Goal: Task Accomplishment & Management: Manage account settings

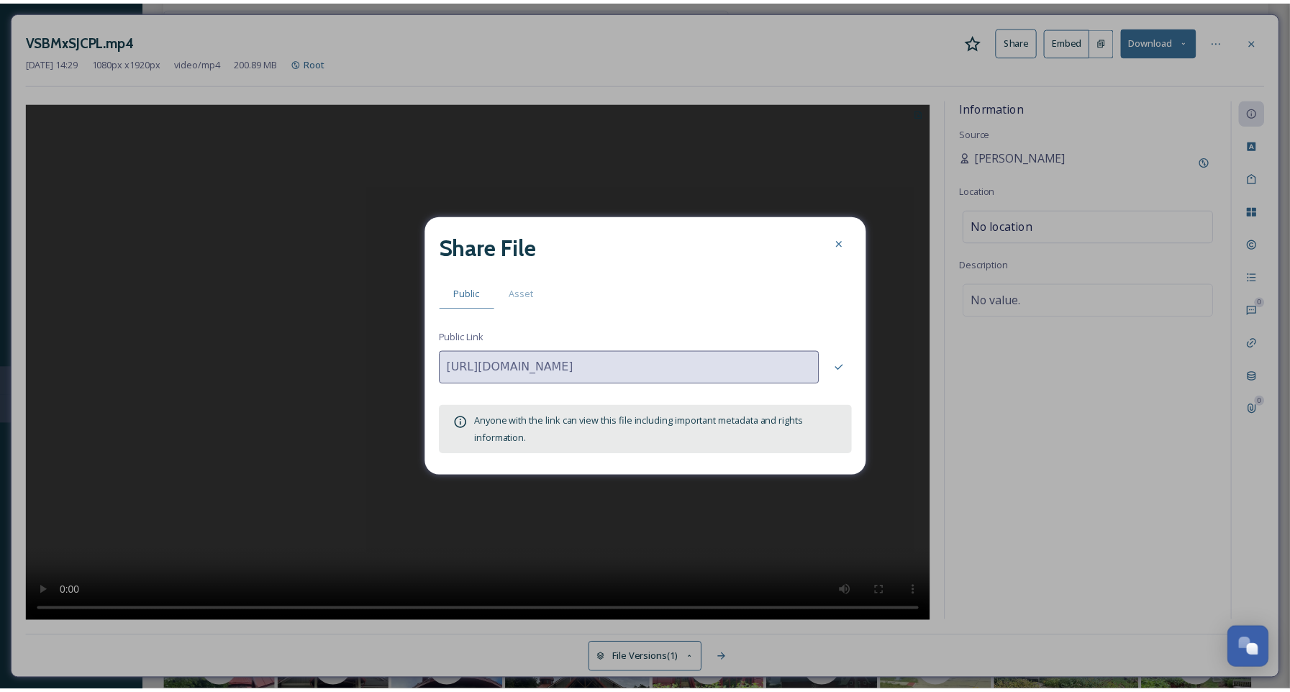
scroll to position [218, 0]
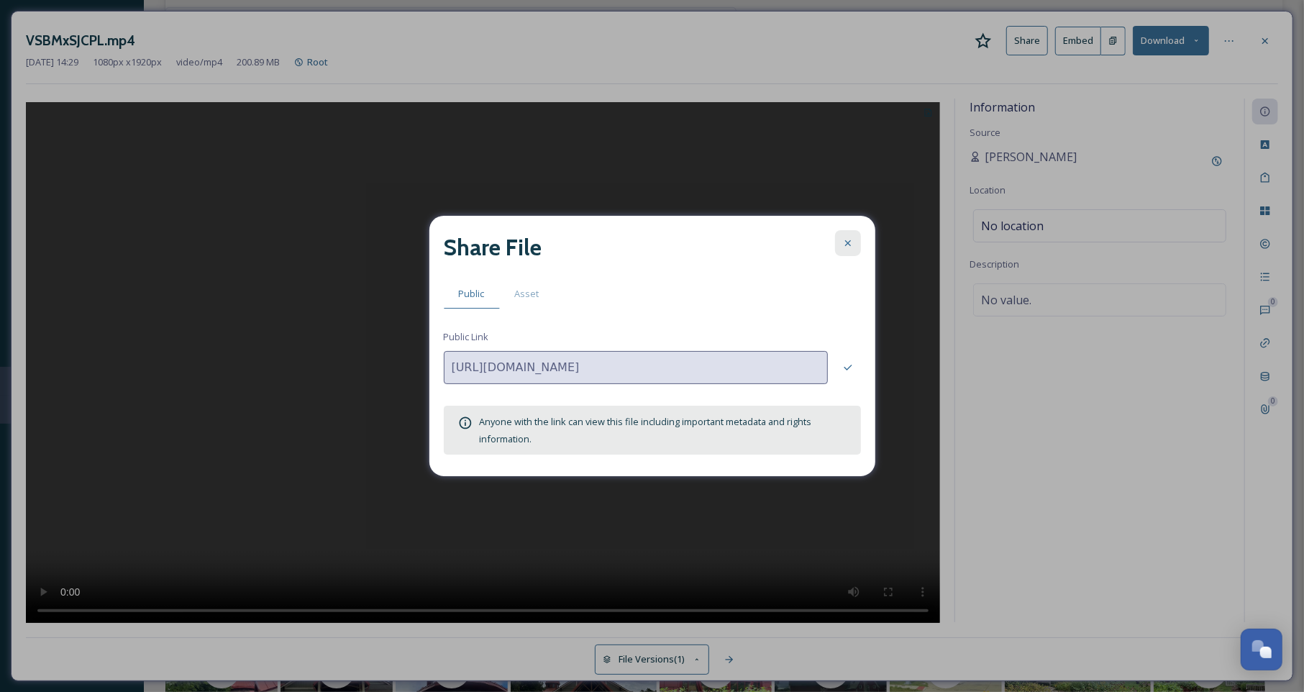
click at [852, 240] on icon at bounding box center [849, 243] width 12 height 12
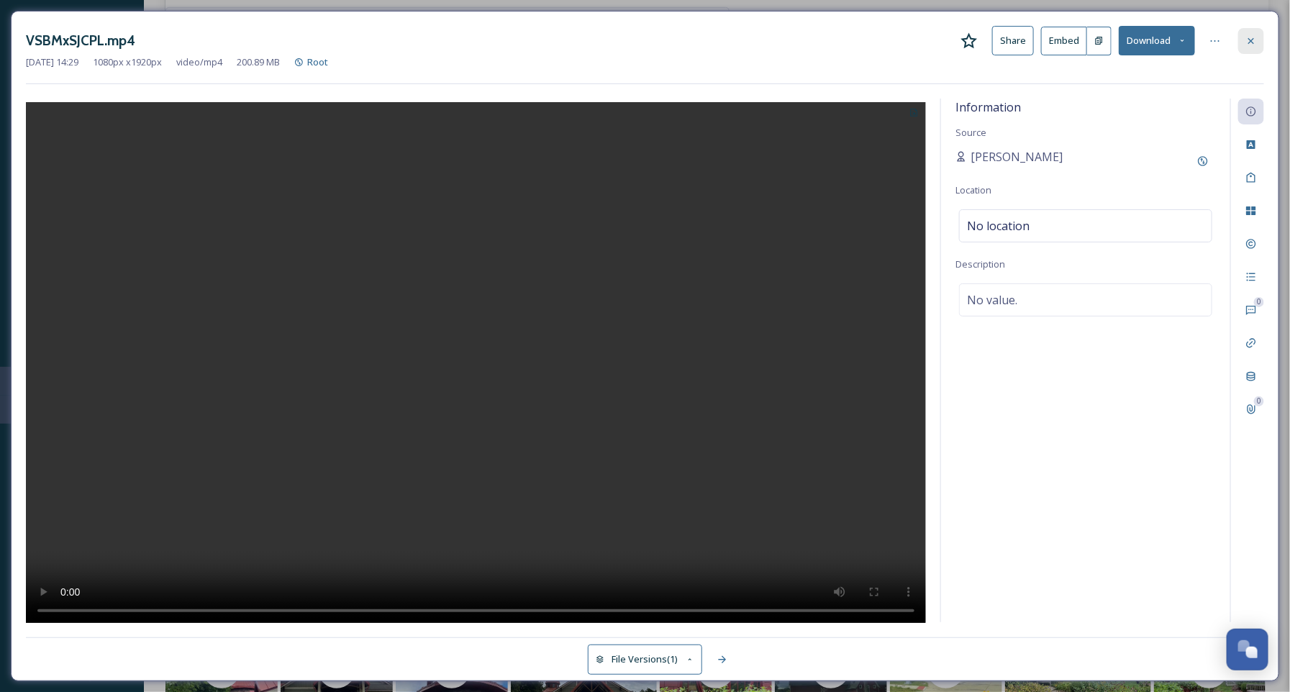
click at [1255, 40] on icon at bounding box center [1251, 41] width 12 height 12
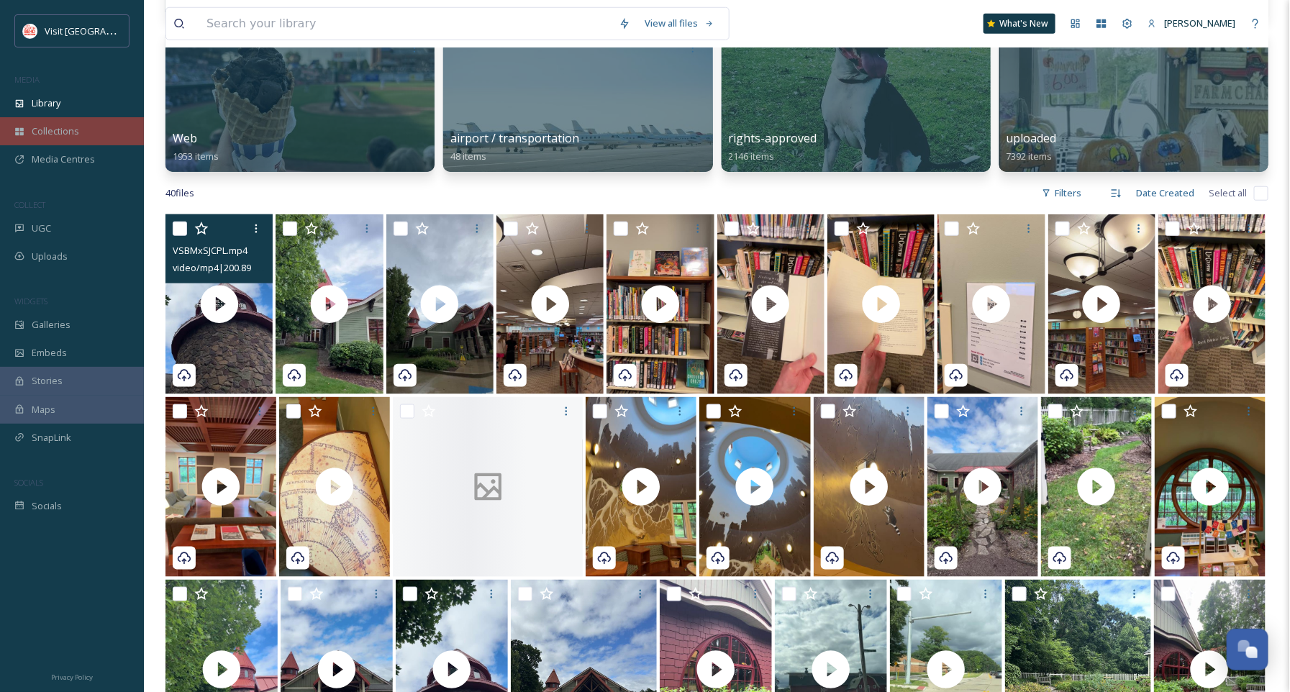
click at [58, 127] on span "Collections" at bounding box center [55, 131] width 47 height 14
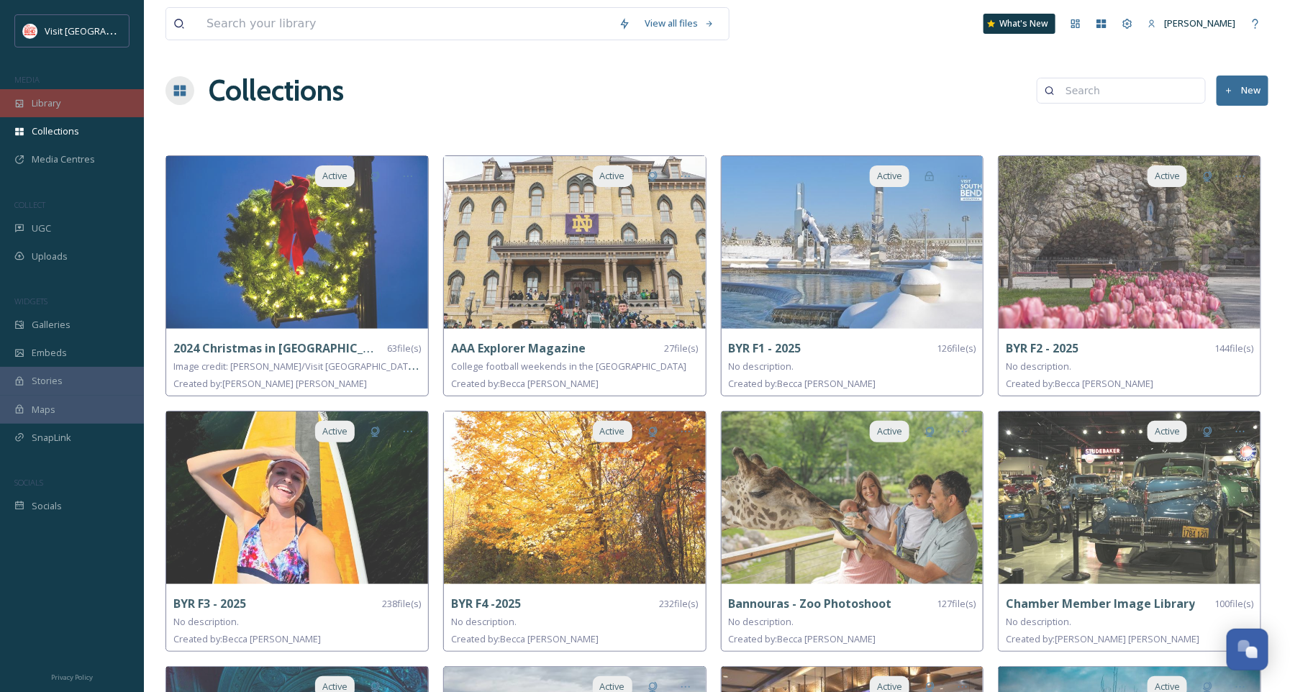
click at [67, 109] on div "Library" at bounding box center [72, 103] width 144 height 28
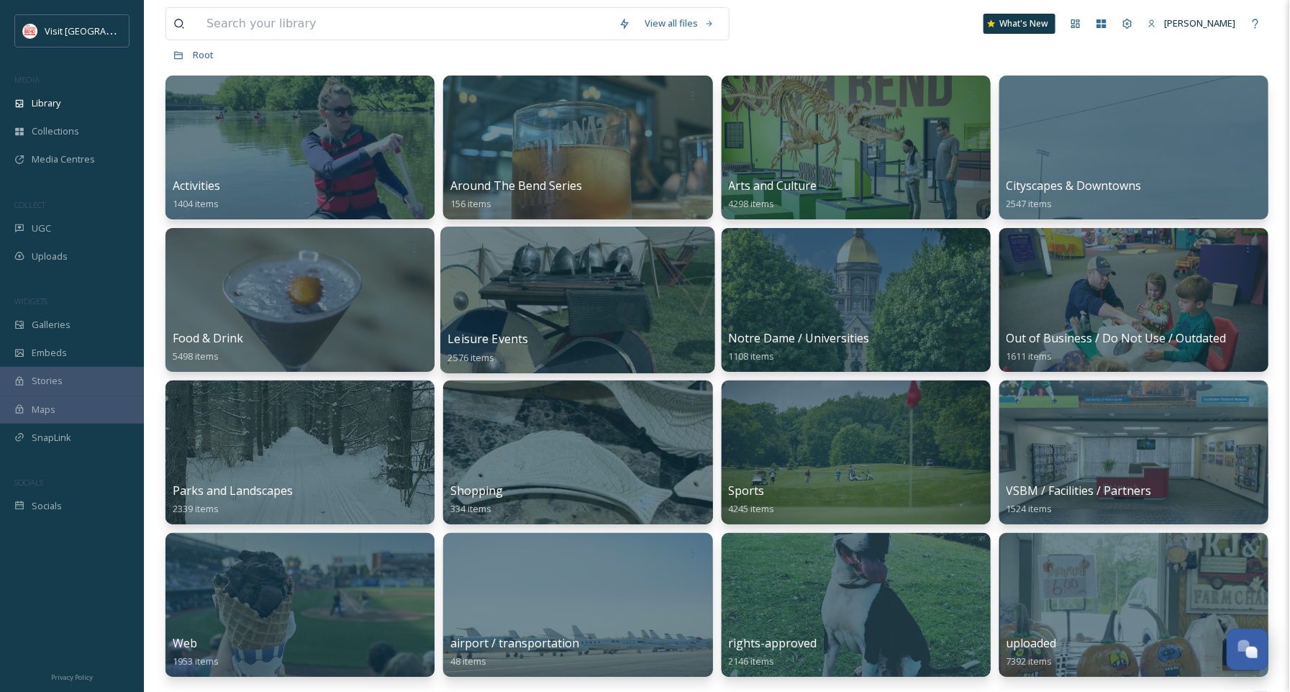
scroll to position [97, 0]
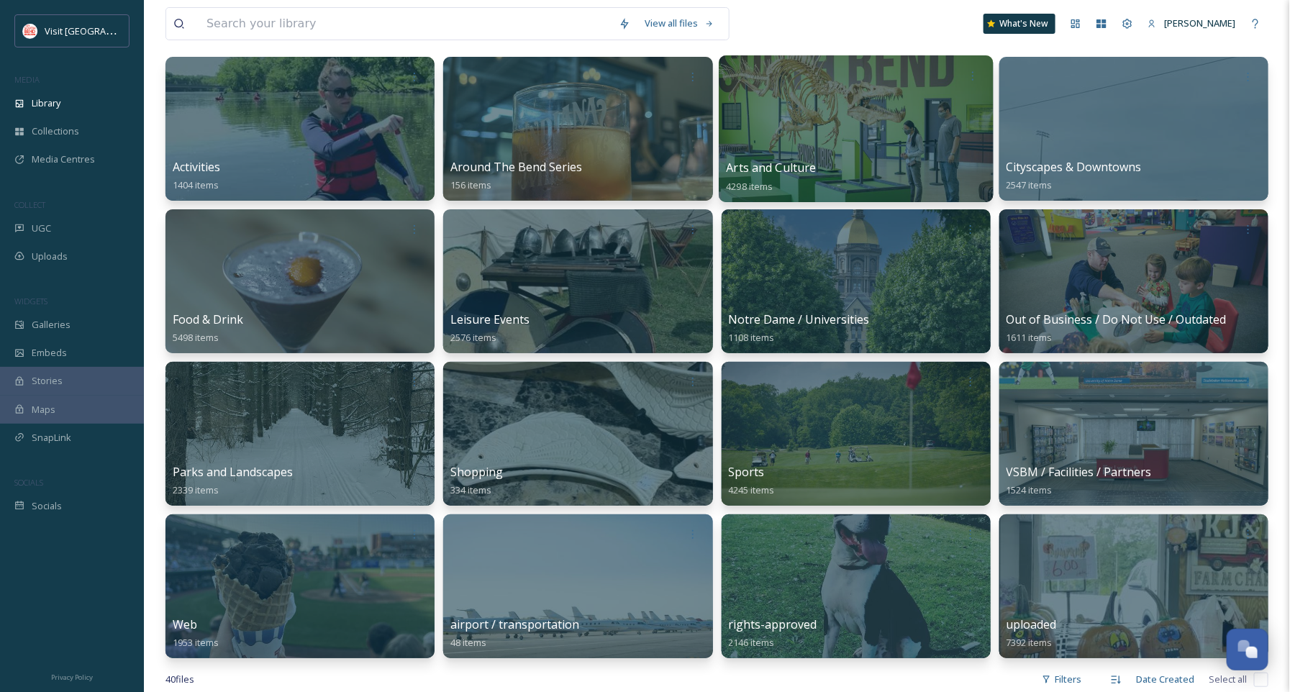
click at [850, 128] on div at bounding box center [856, 128] width 275 height 147
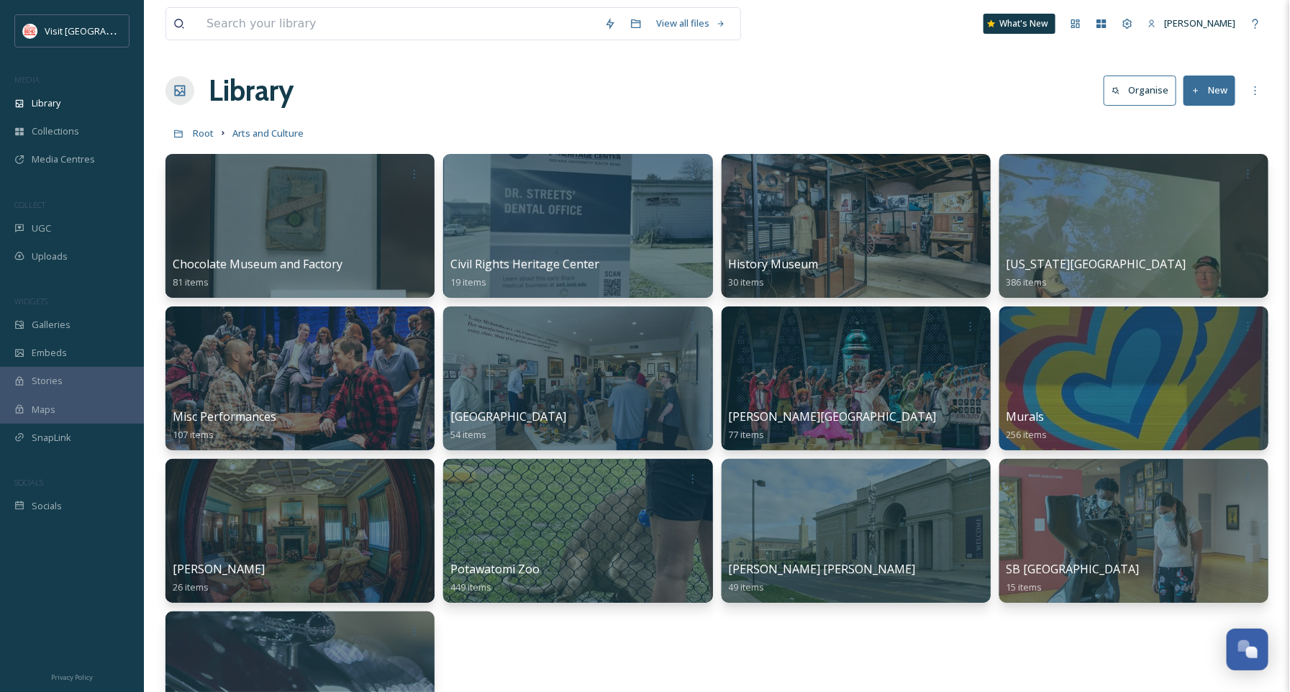
click at [1215, 88] on button "New" at bounding box center [1210, 90] width 52 height 29
click at [1184, 186] on span "Folder" at bounding box center [1192, 180] width 27 height 14
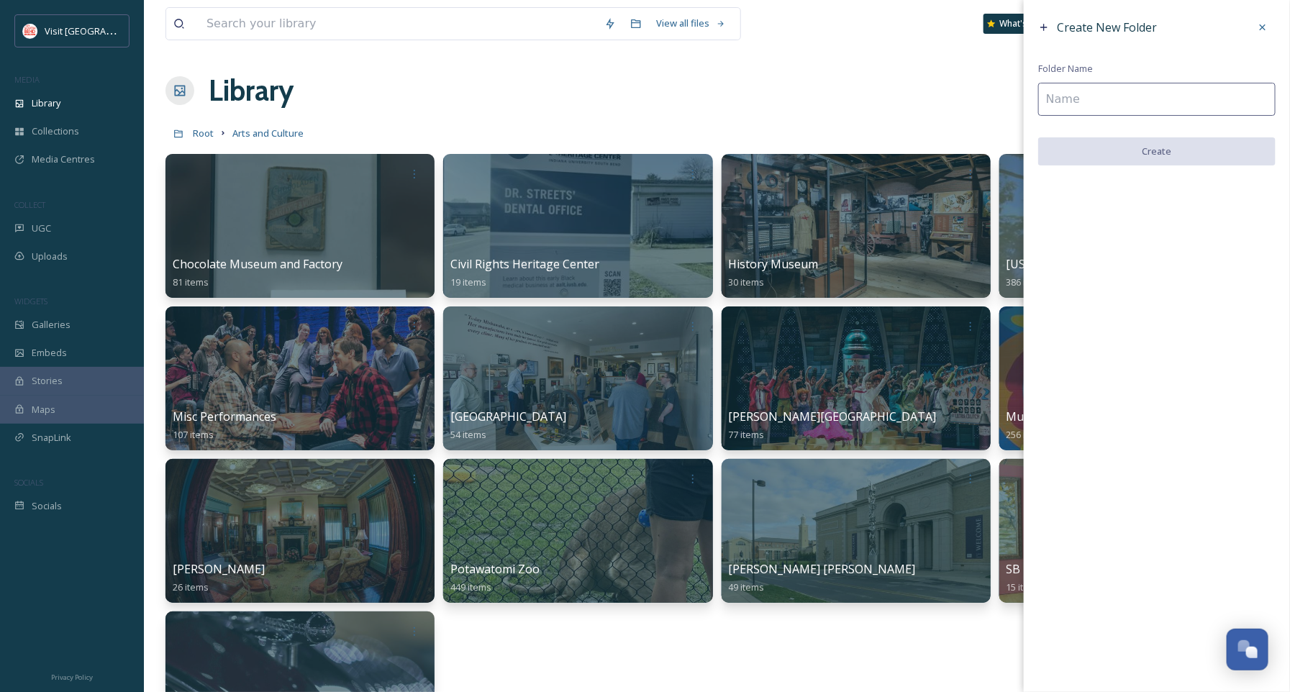
click at [1116, 88] on input at bounding box center [1156, 99] width 237 height 33
type input "Library"
click at [1107, 147] on button "Create" at bounding box center [1156, 151] width 237 height 29
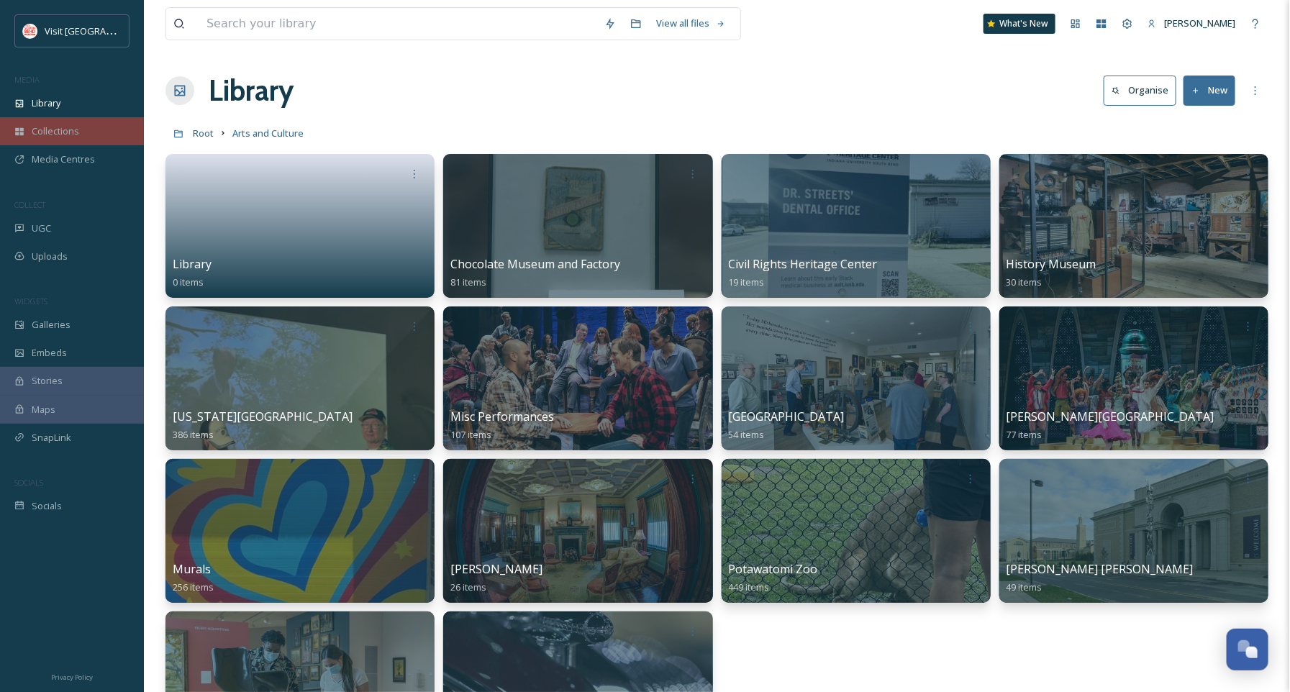
click at [53, 137] on span "Collections" at bounding box center [55, 131] width 47 height 14
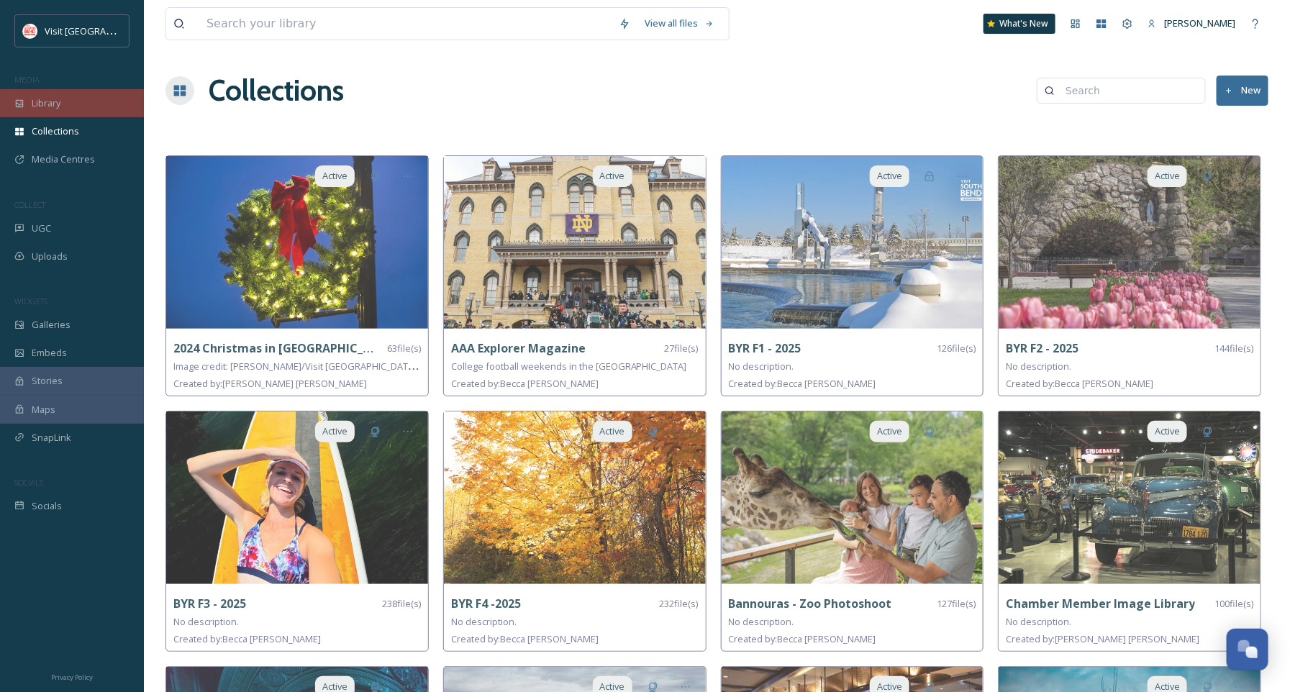
click at [42, 102] on span "Library" at bounding box center [46, 103] width 29 height 14
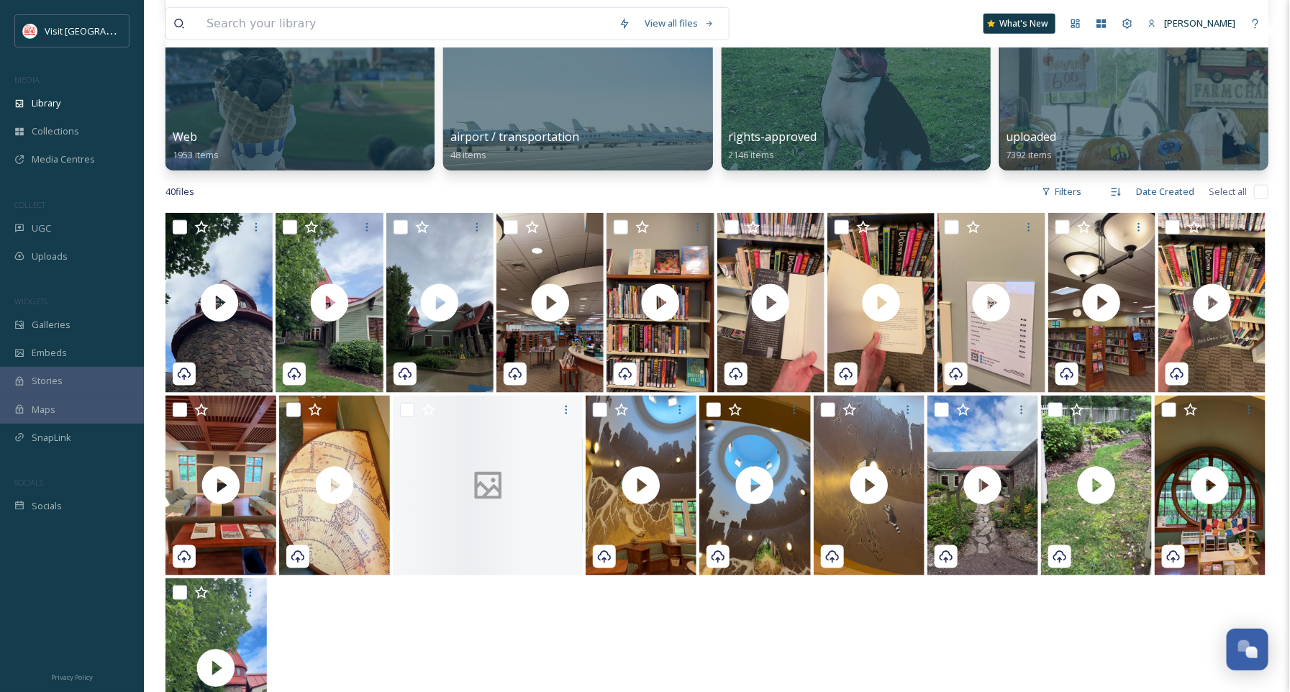
scroll to position [702, 0]
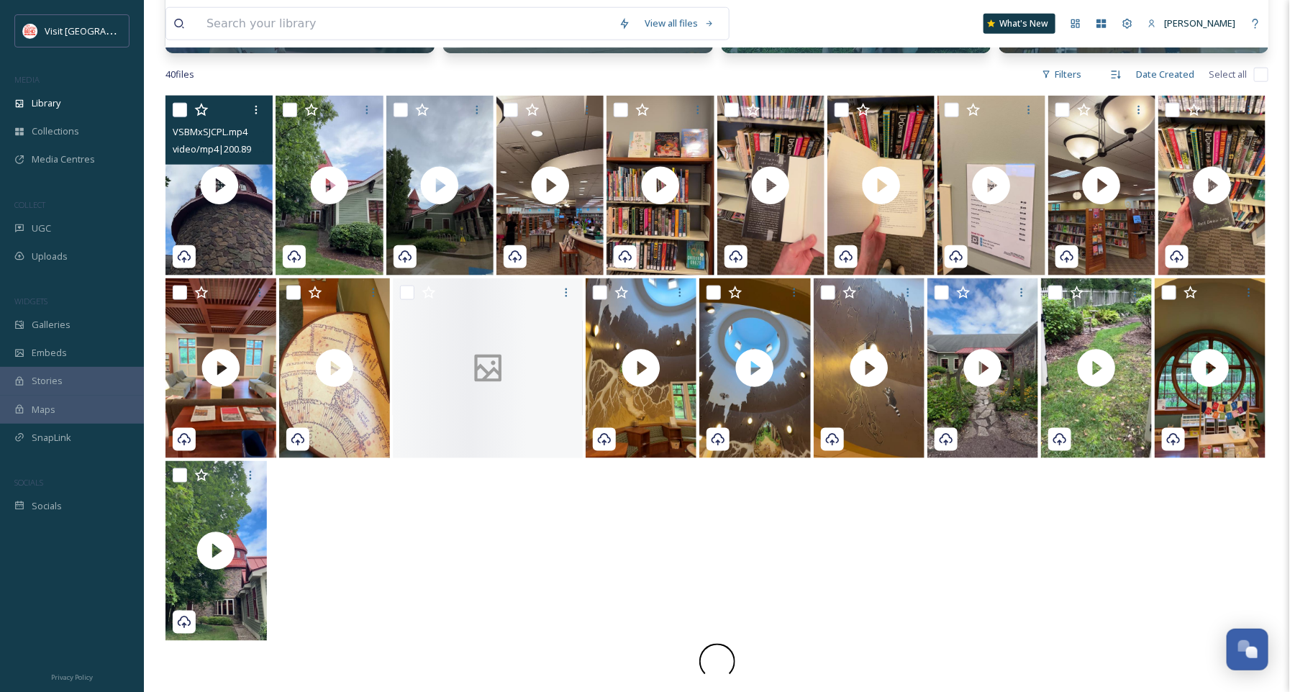
click at [176, 108] on input "checkbox" at bounding box center [180, 110] width 14 height 14
checkbox input "true"
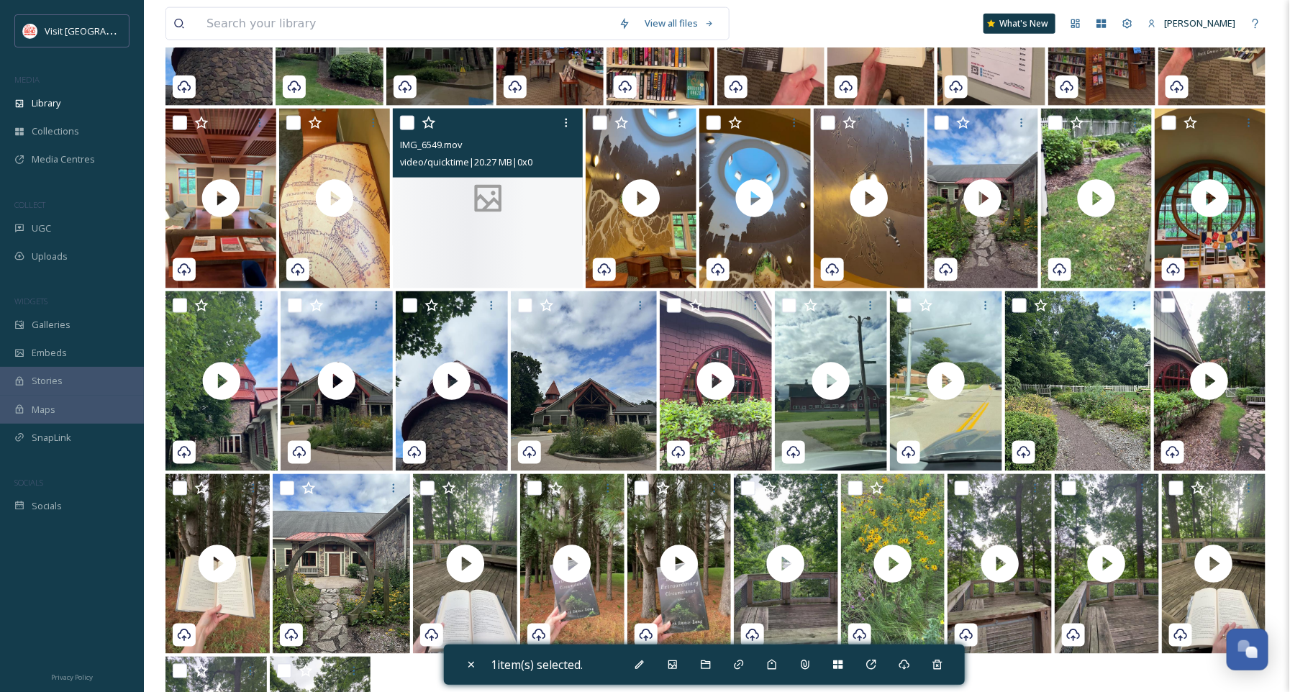
scroll to position [971, 0]
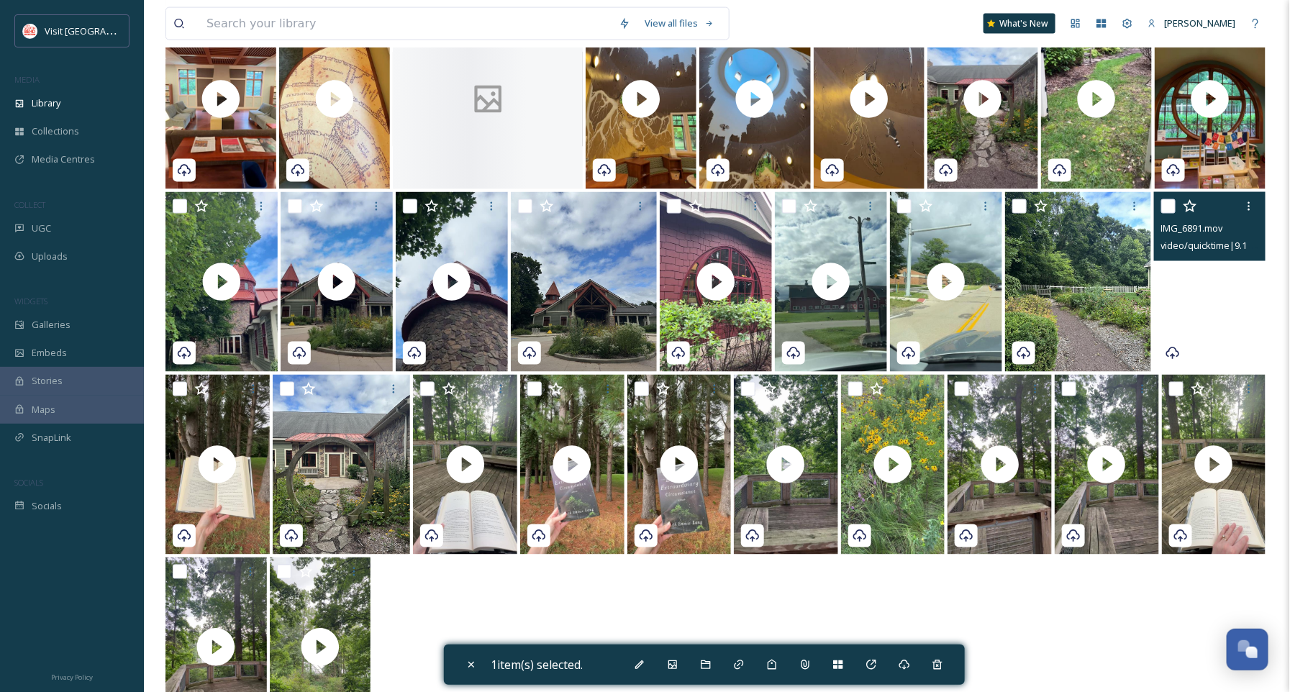
click at [1169, 323] on video "IMG_6891.mov" at bounding box center [1210, 282] width 112 height 180
checkbox input "true"
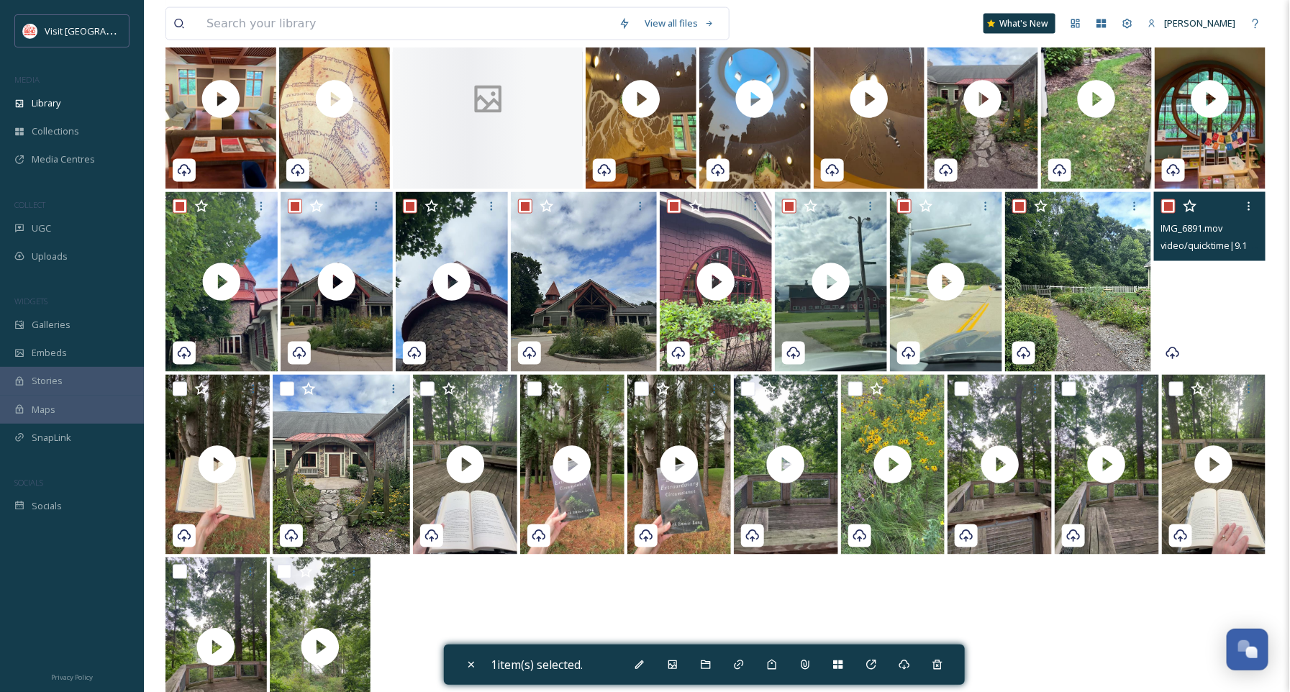
checkbox input "true"
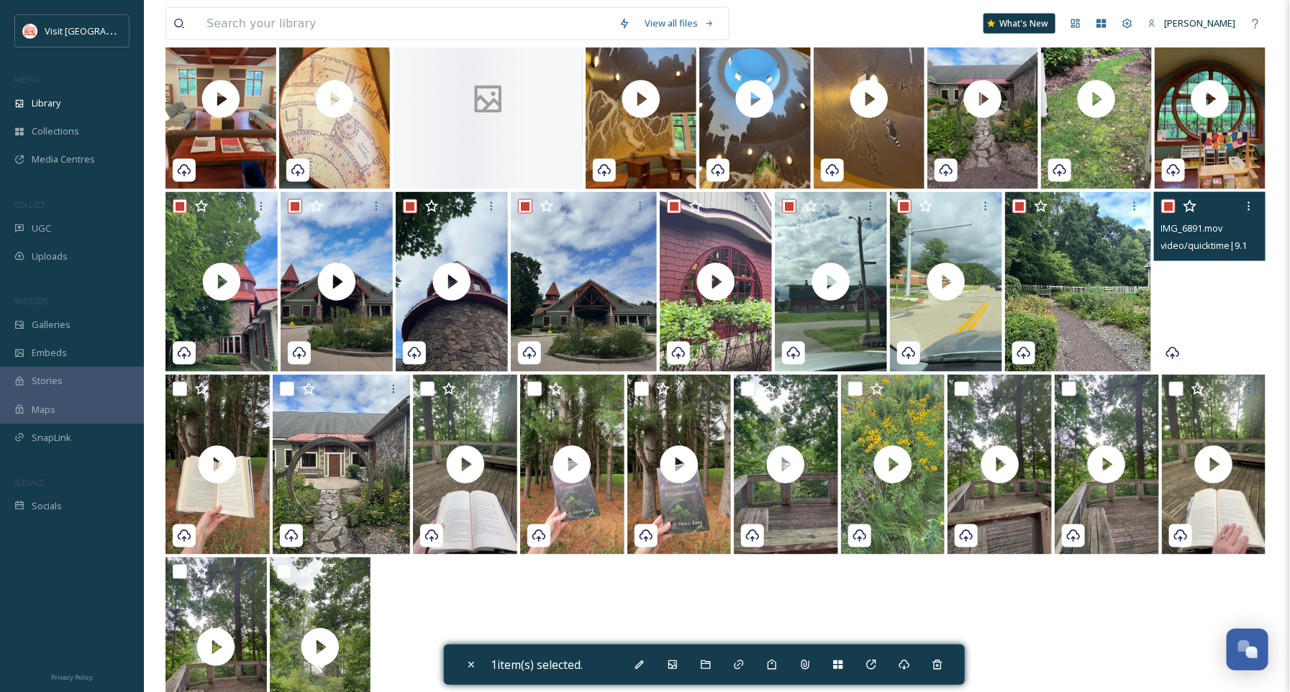
checkbox input "true"
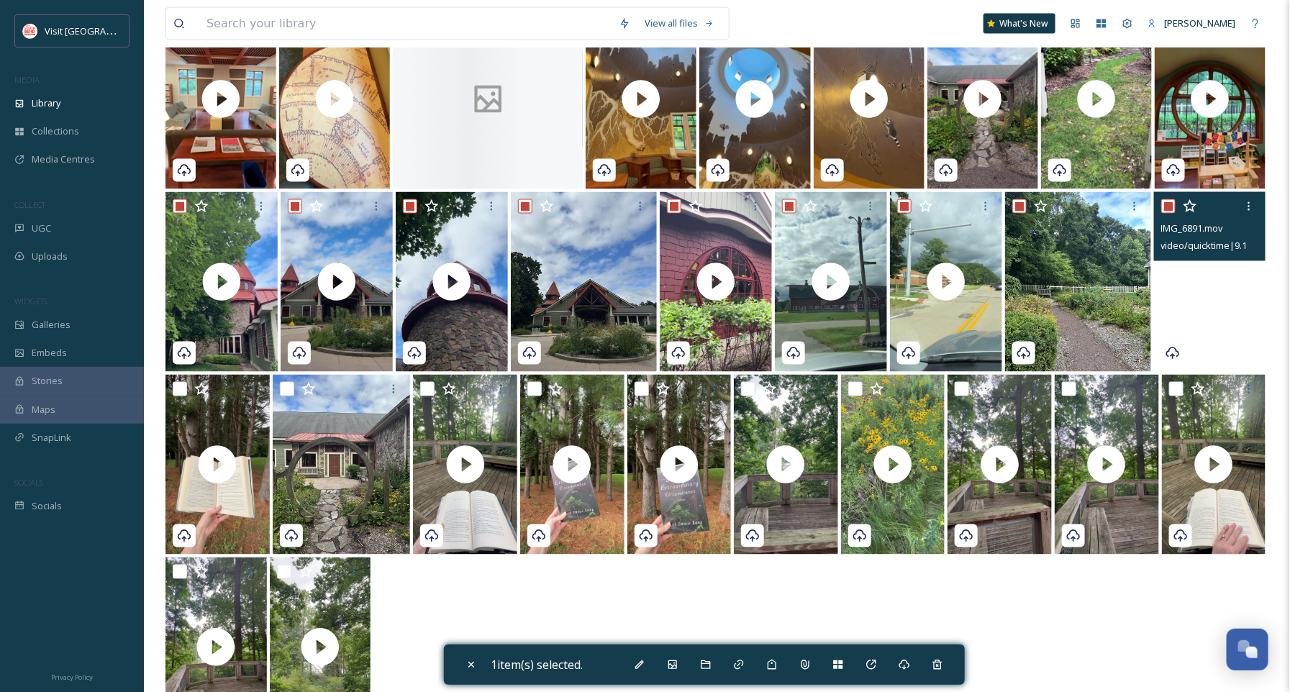
checkbox input "true"
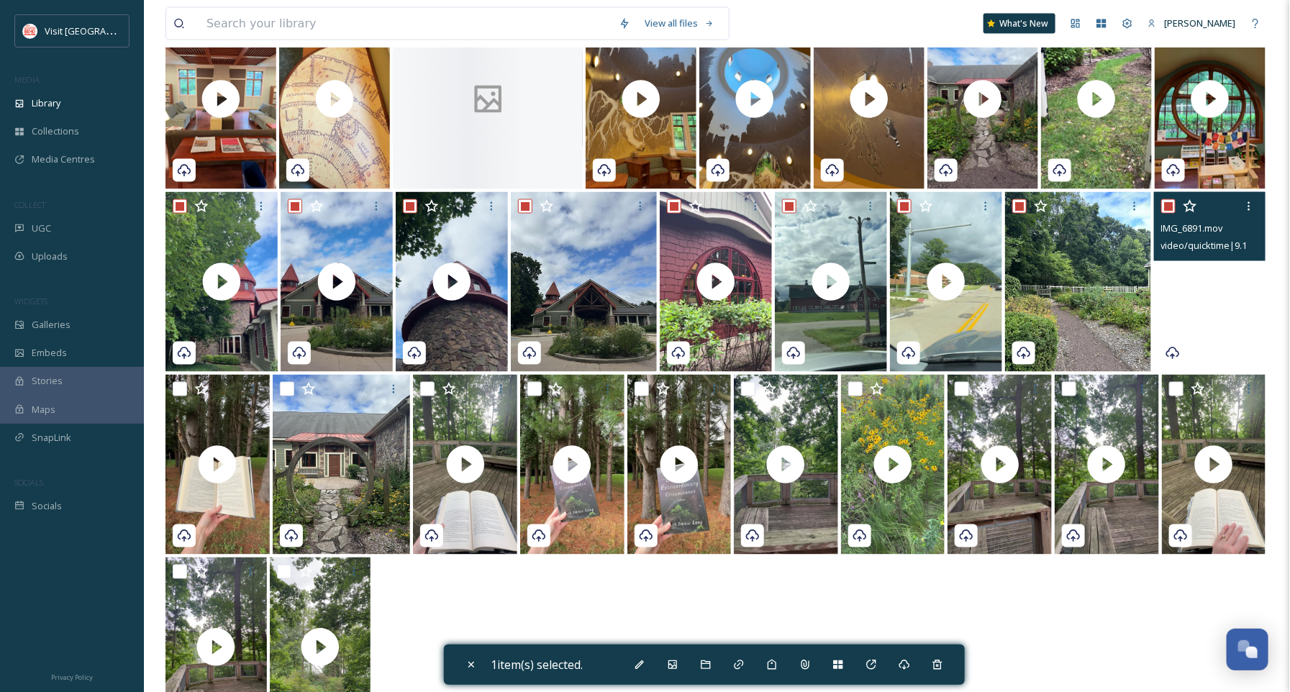
checkbox input "true"
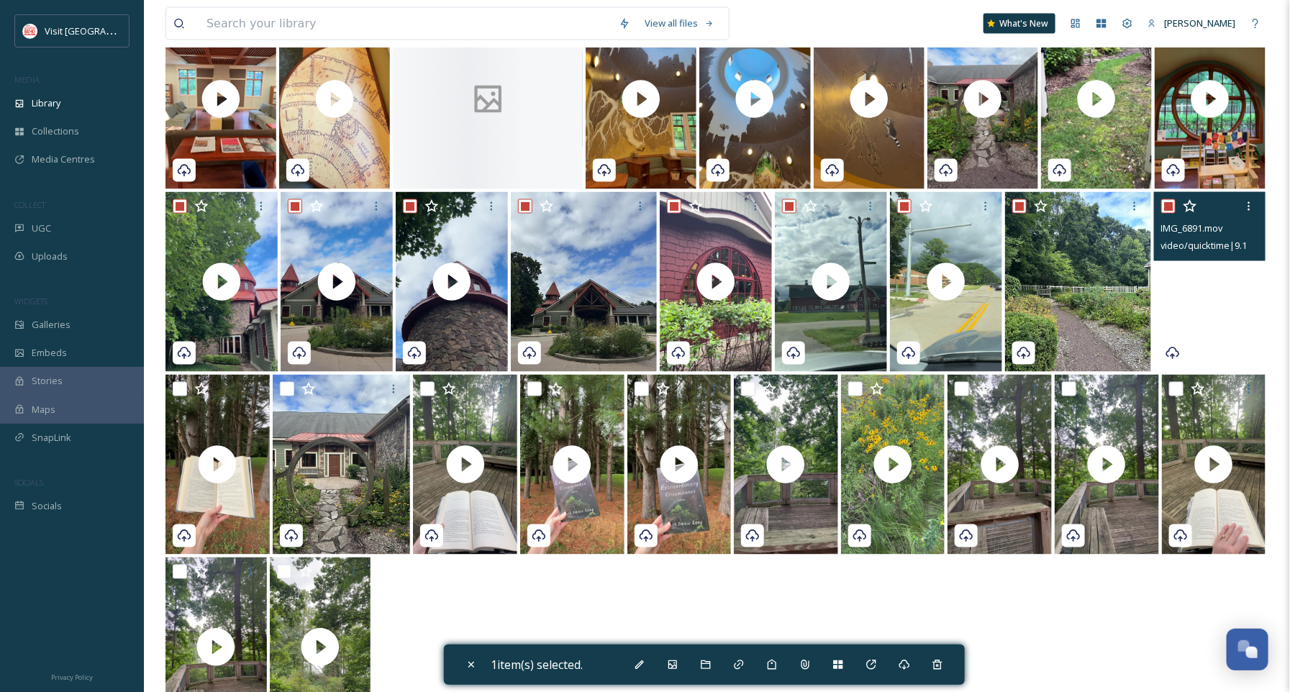
checkbox input "true"
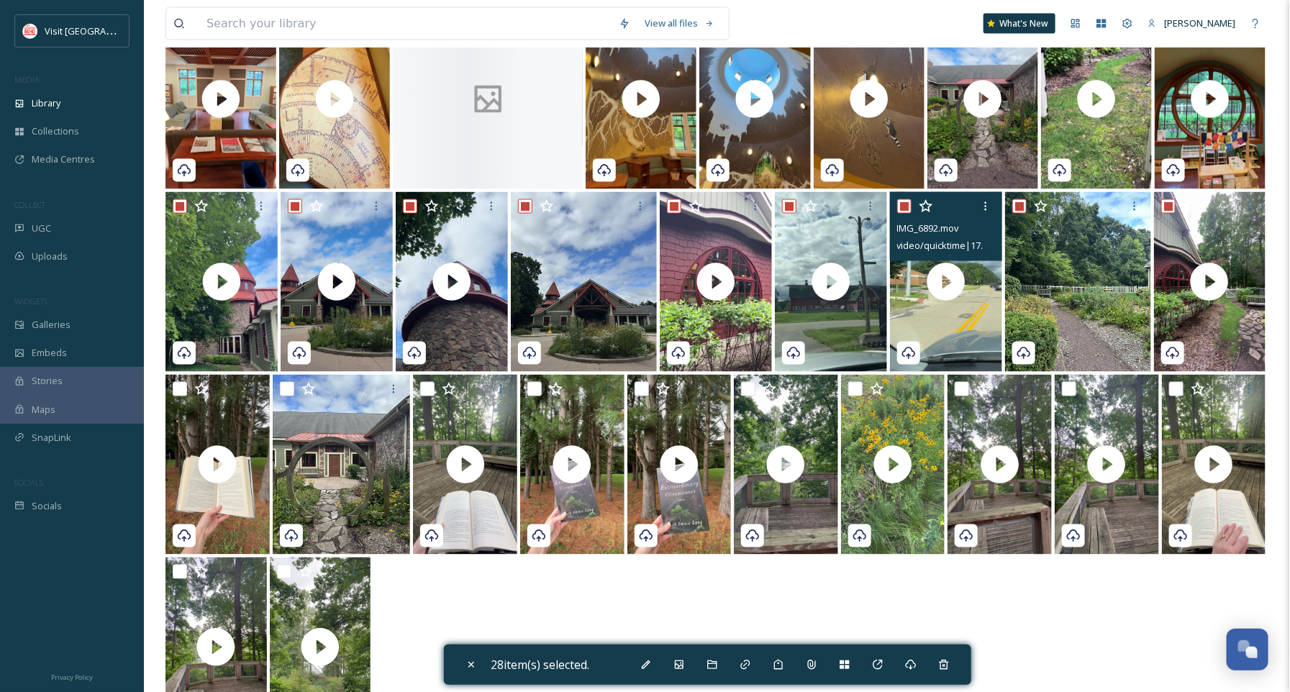
click at [902, 204] on input "checkbox" at bounding box center [904, 206] width 14 height 14
checkbox input "false"
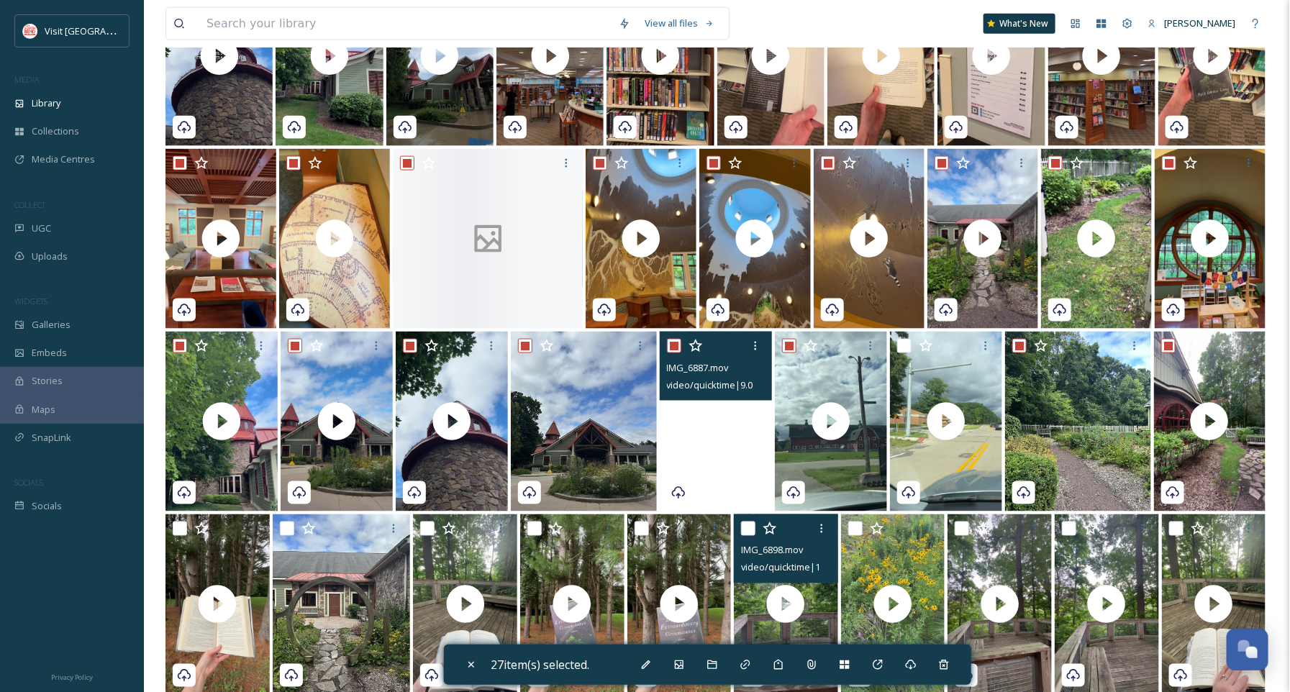
scroll to position [812, 0]
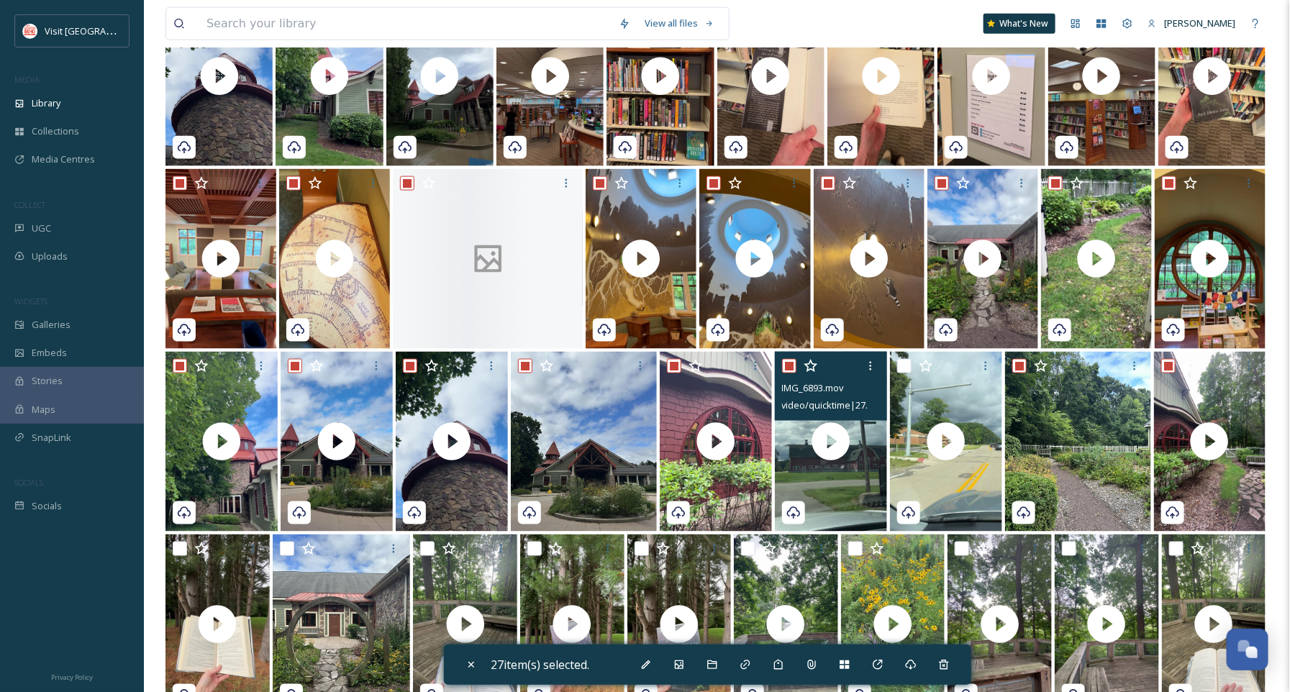
click at [787, 366] on input "checkbox" at bounding box center [789, 366] width 14 height 14
checkbox input "false"
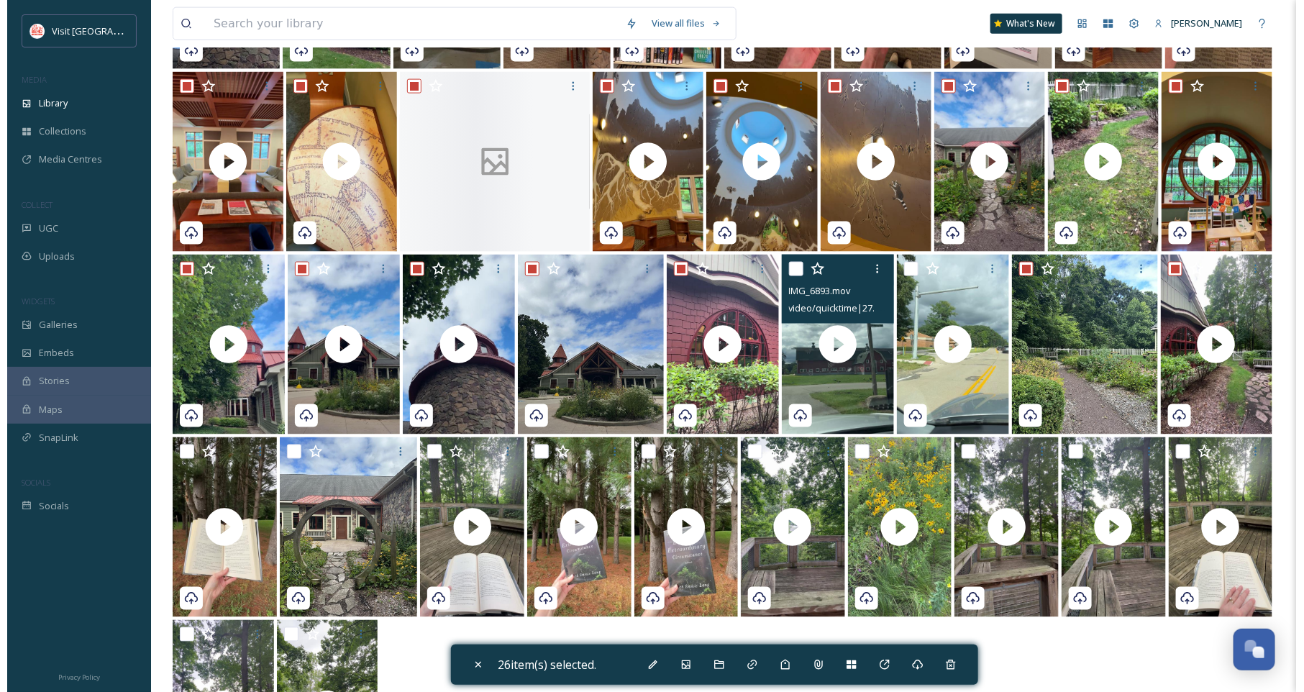
scroll to position [932, 0]
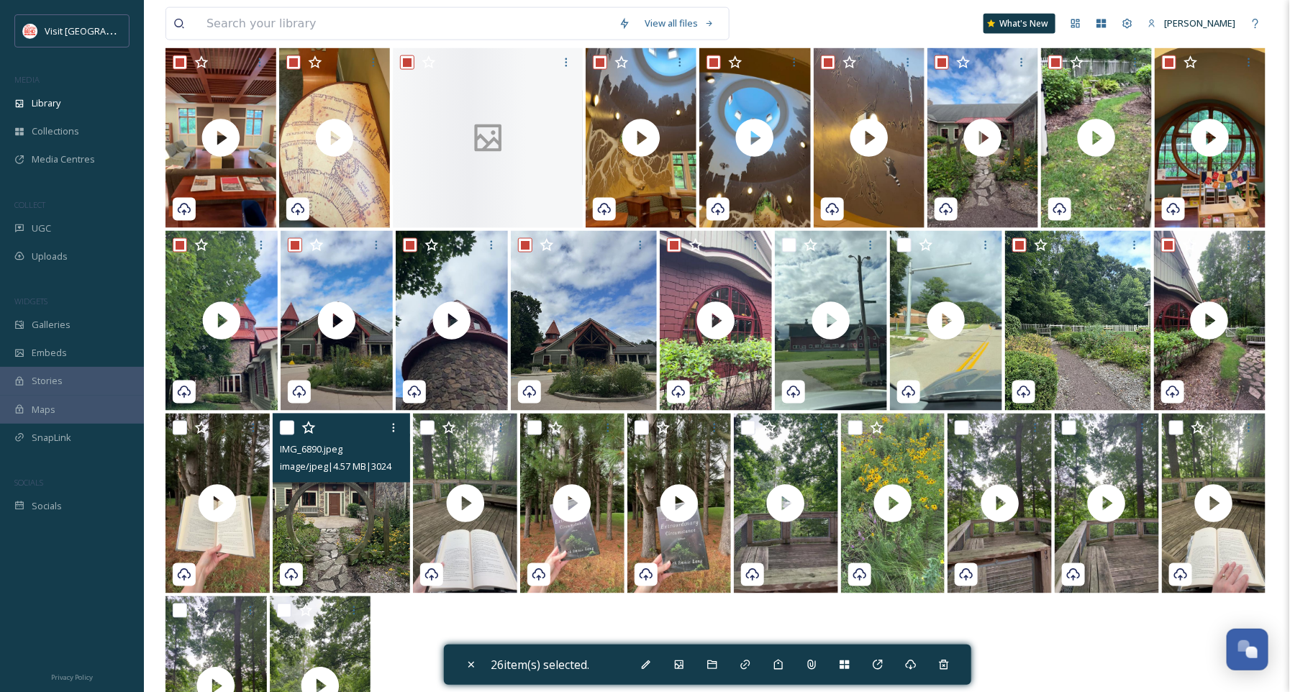
click at [284, 421] on input "checkbox" at bounding box center [287, 428] width 14 height 14
checkbox input "true"
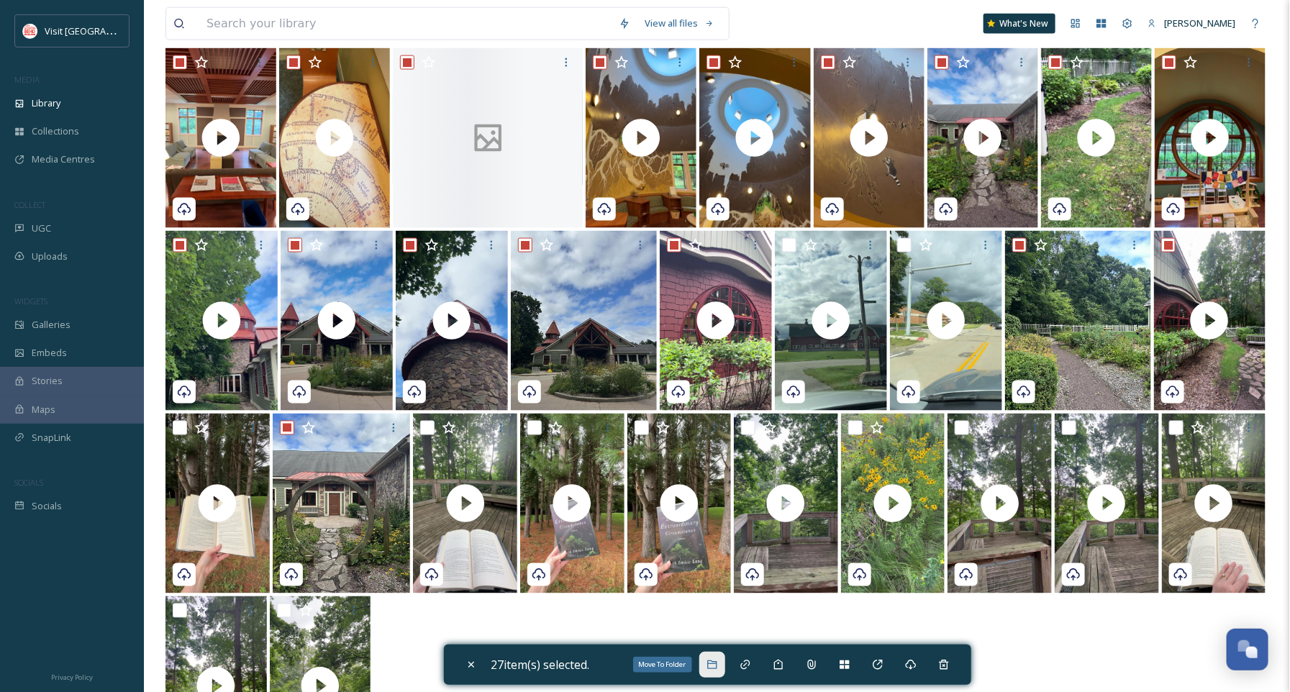
click at [714, 663] on icon at bounding box center [713, 665] width 12 height 12
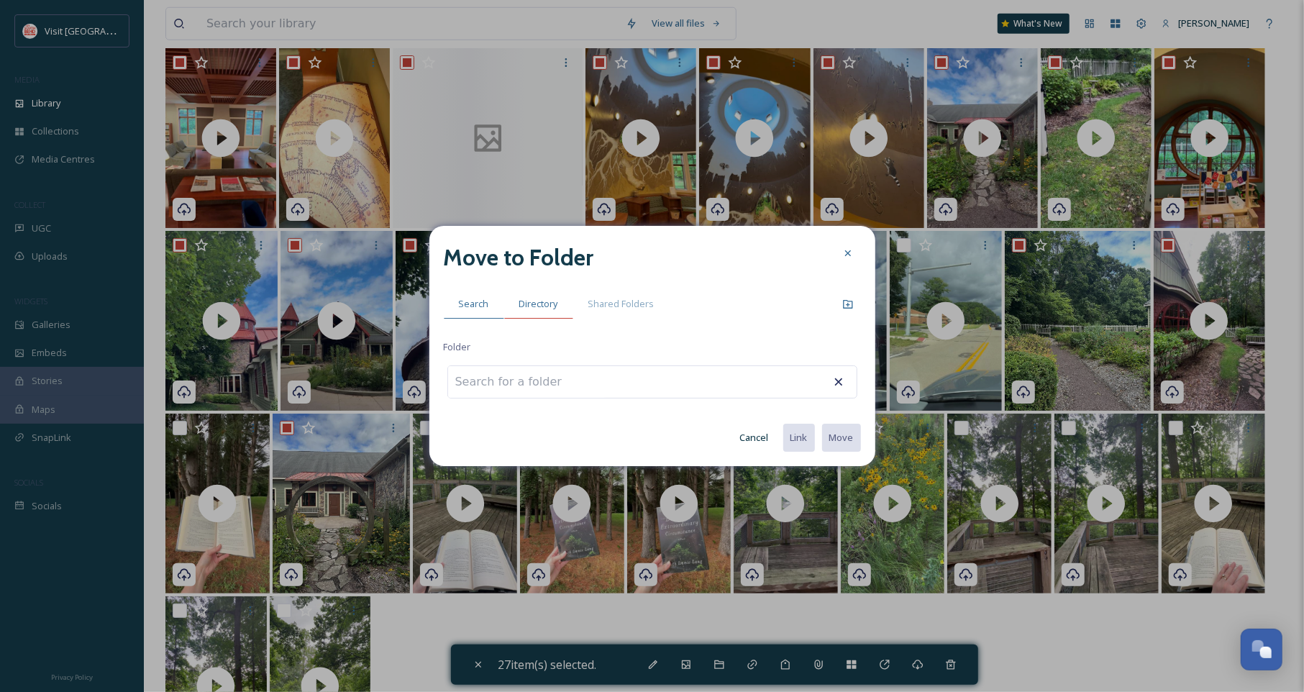
click at [534, 305] on span "Directory" at bounding box center [538, 304] width 39 height 14
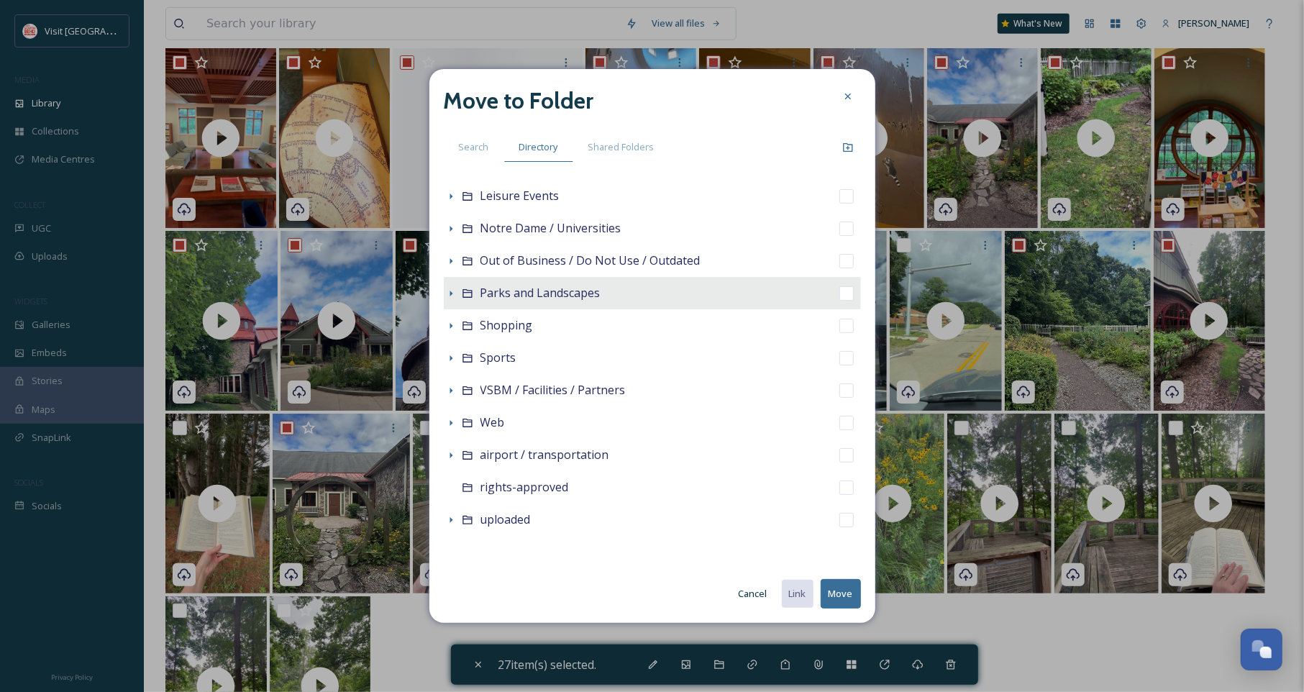
scroll to position [0, 0]
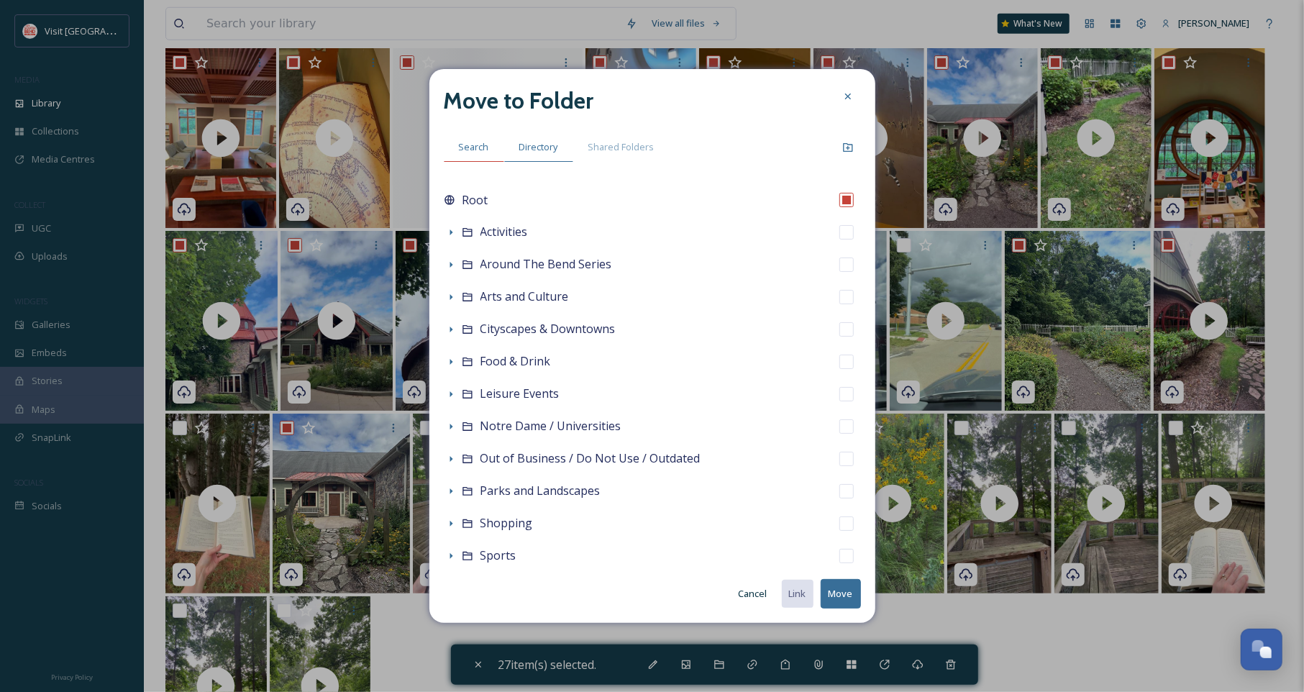
click at [474, 147] on span "Search" at bounding box center [474, 147] width 30 height 14
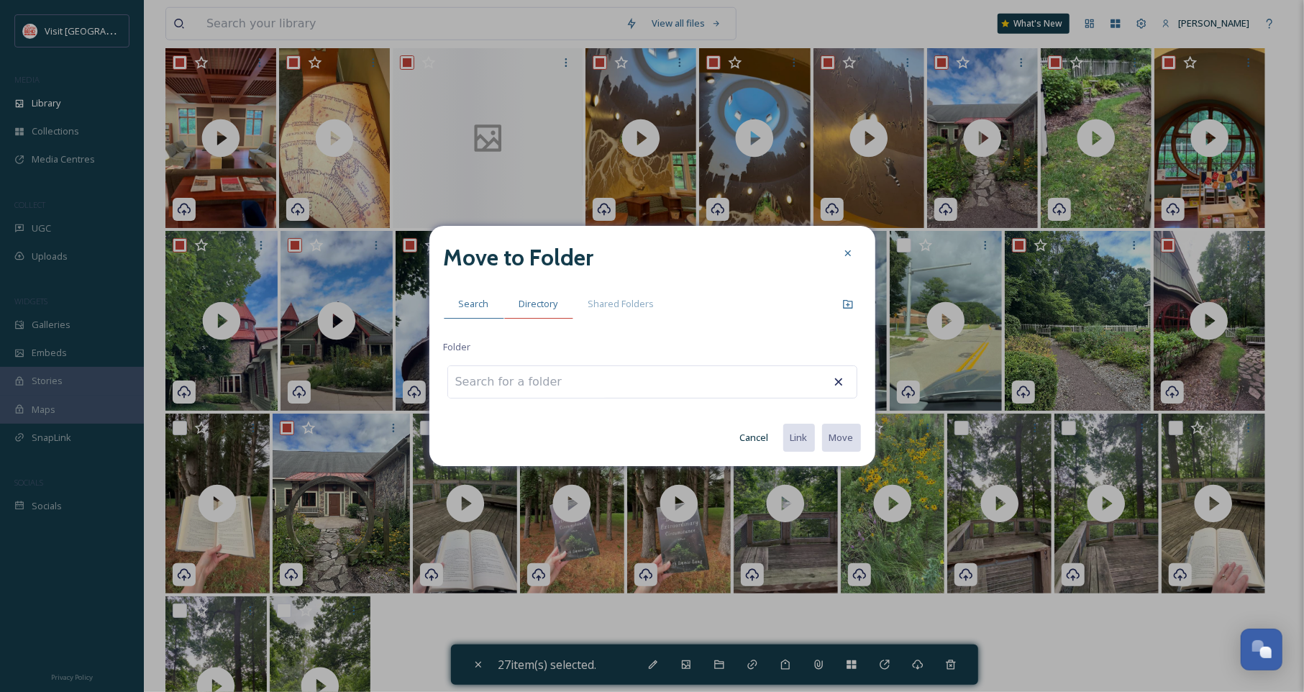
click at [541, 309] on span "Directory" at bounding box center [538, 304] width 39 height 14
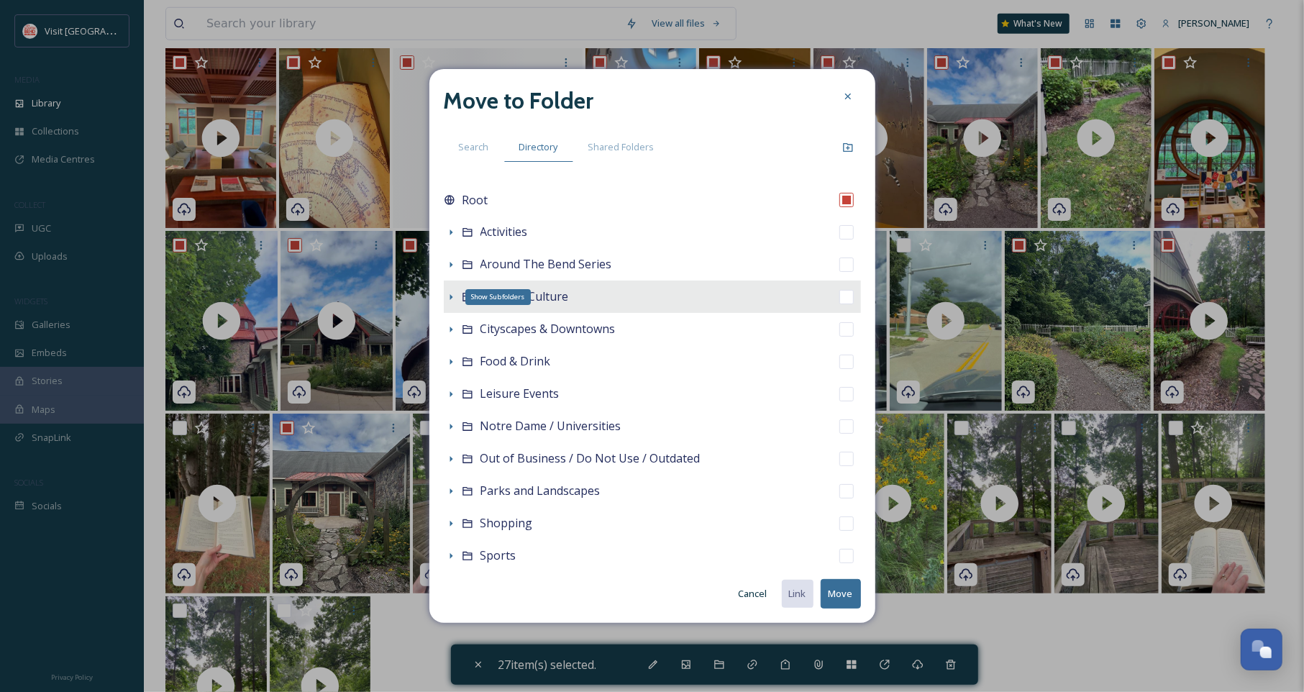
click at [448, 294] on icon at bounding box center [451, 297] width 12 height 12
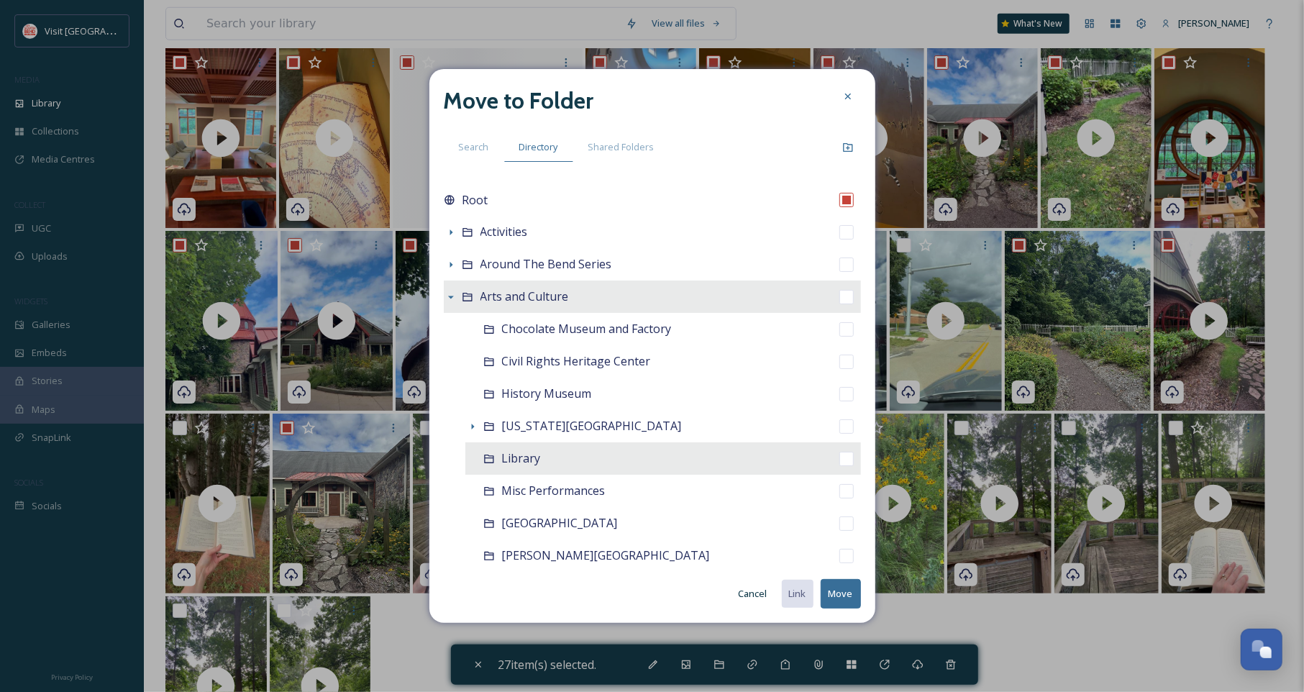
click at [544, 463] on div "Library" at bounding box center [664, 458] width 396 height 32
checkbox input "false"
checkbox input "true"
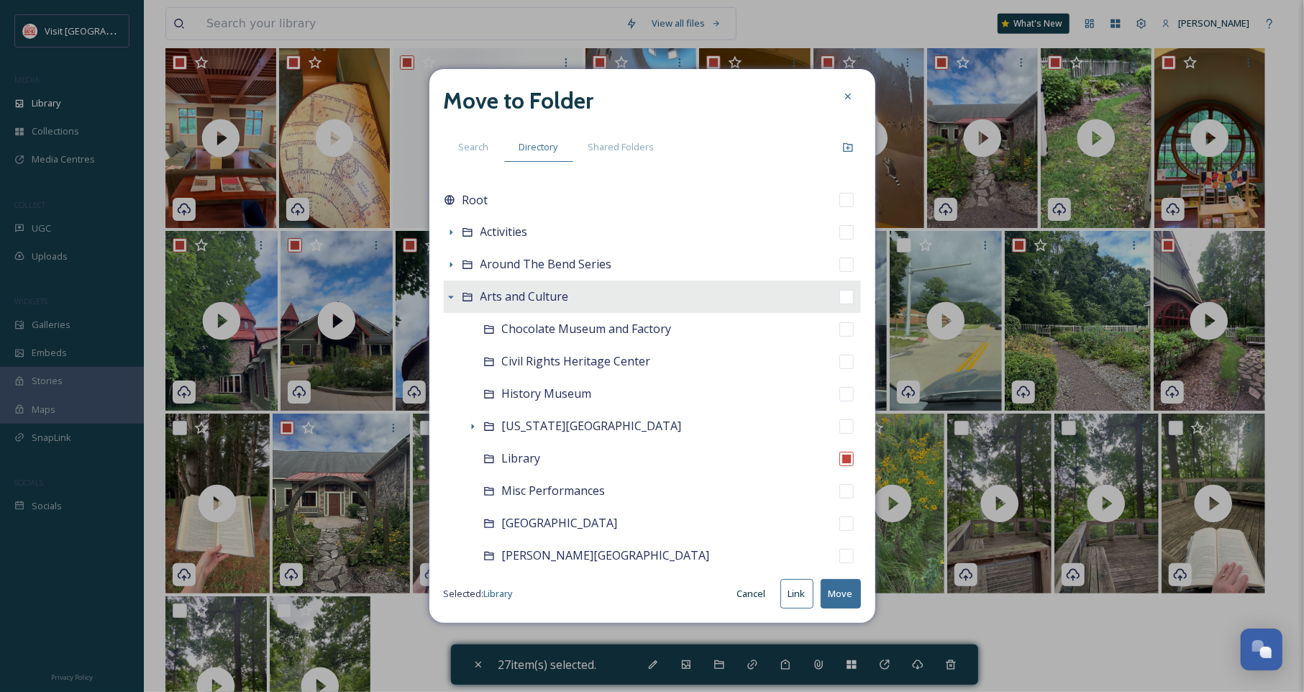
click at [846, 592] on button "Move" at bounding box center [841, 593] width 40 height 29
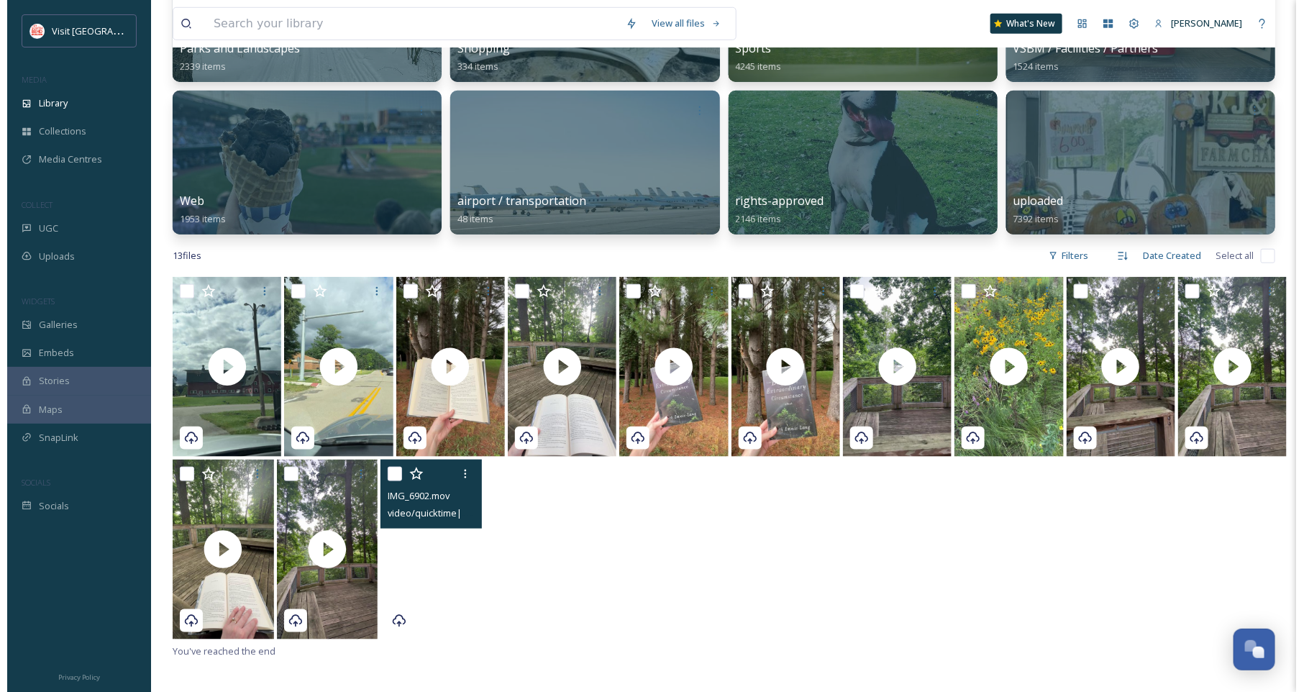
scroll to position [521, 0]
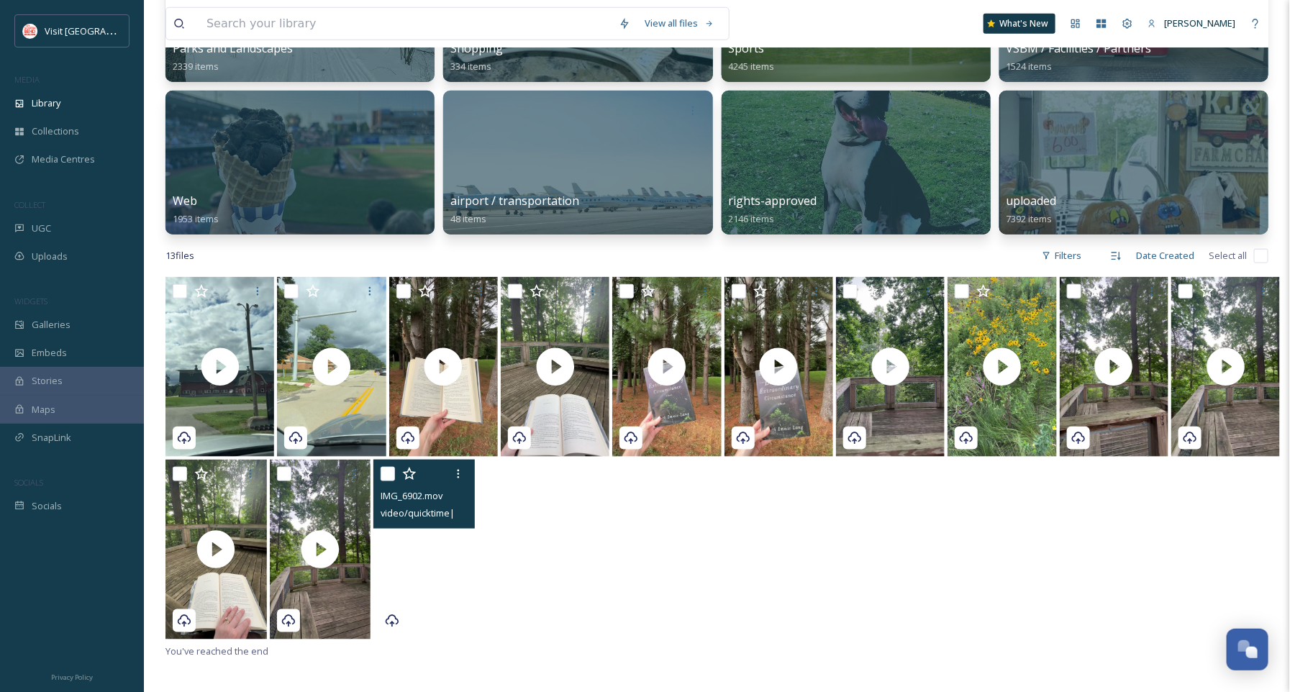
click at [385, 476] on input "checkbox" at bounding box center [388, 474] width 14 height 14
checkbox input "true"
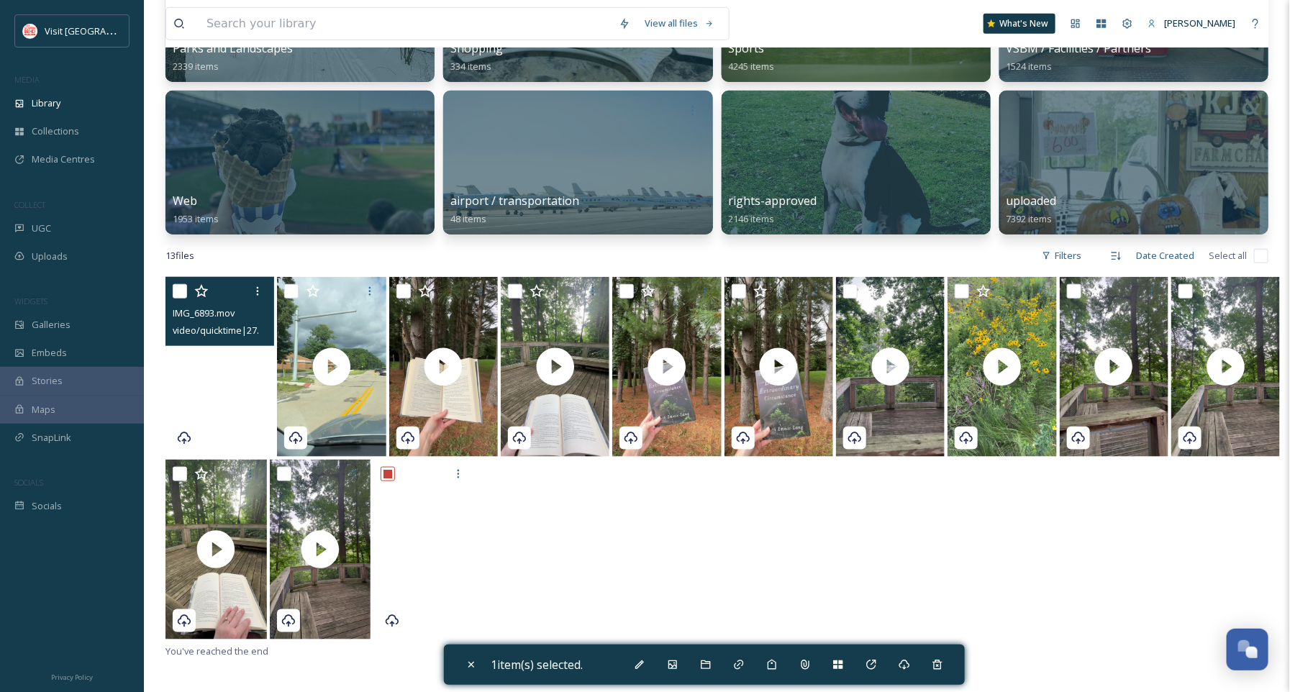
click at [212, 399] on video "IMG_6893.mov" at bounding box center [219, 367] width 109 height 180
checkbox input "true"
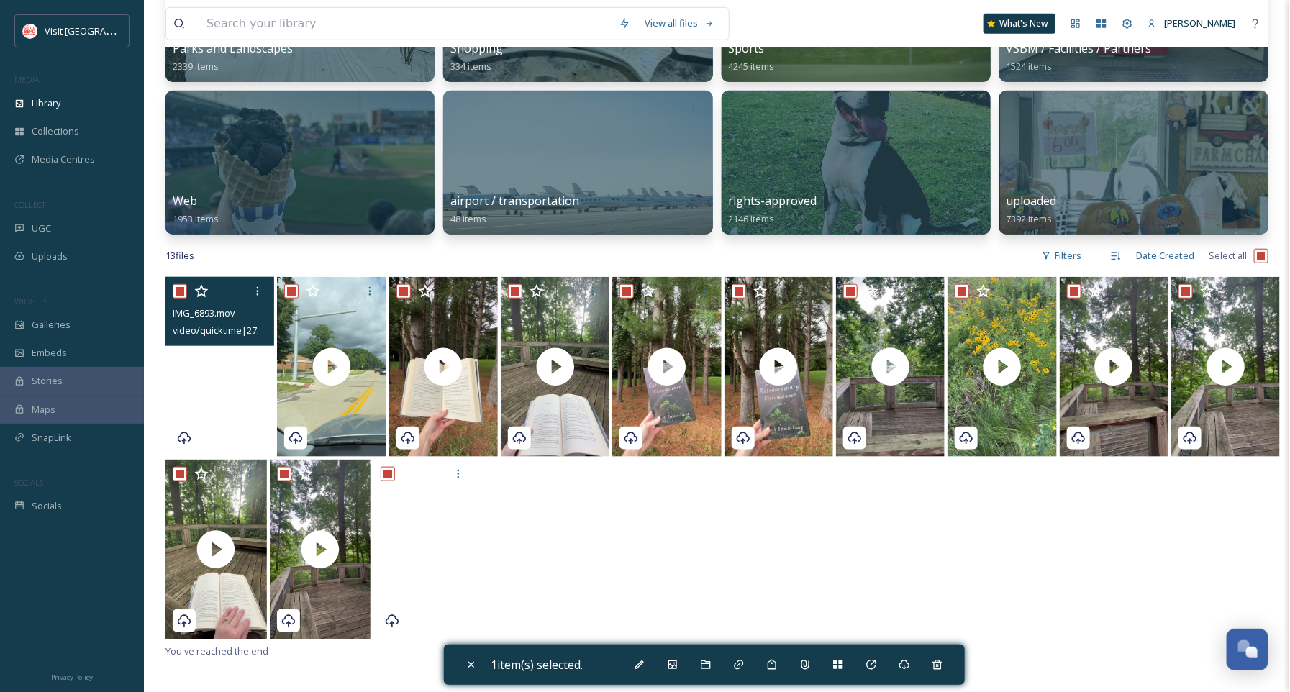
checkbox input "true"
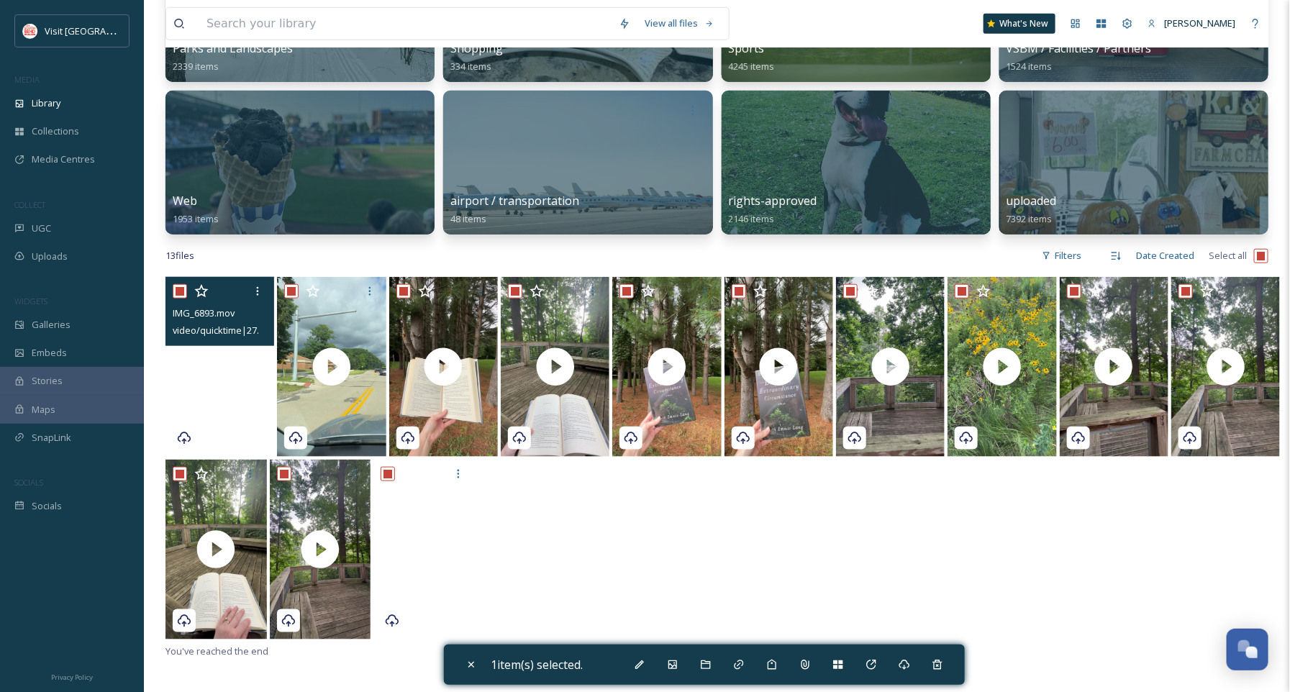
checkbox input "true"
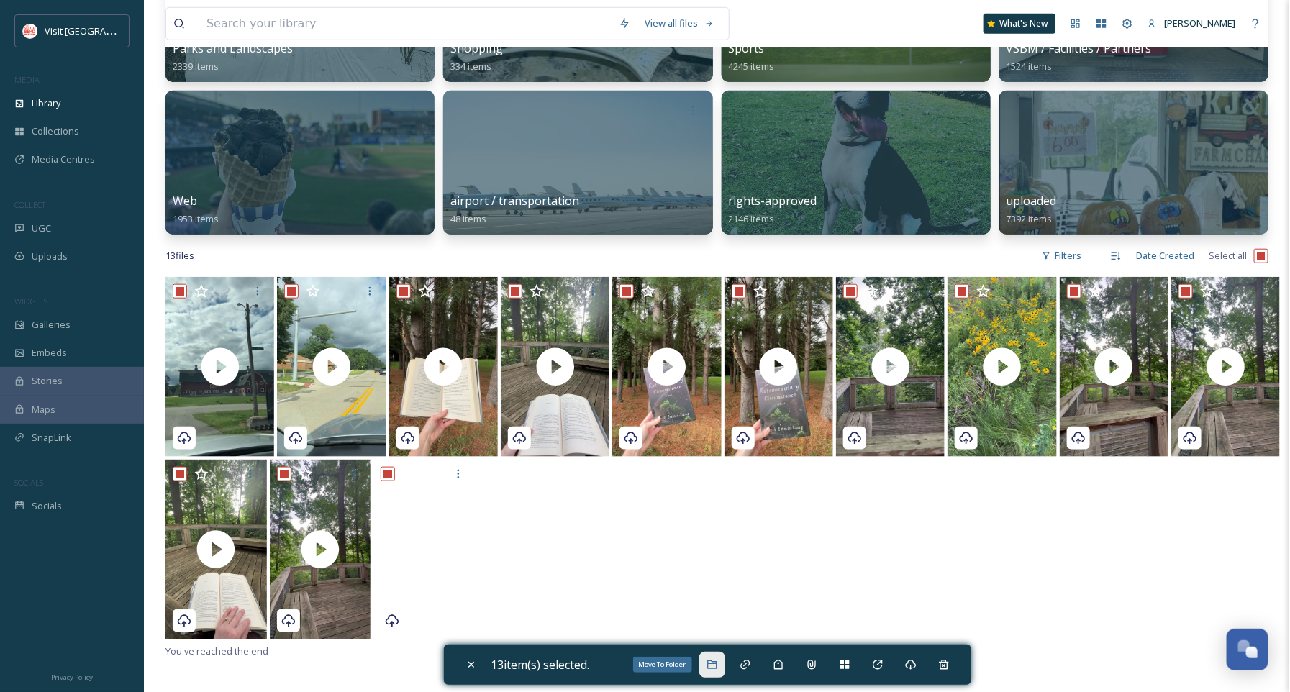
click at [712, 659] on icon at bounding box center [713, 665] width 12 height 12
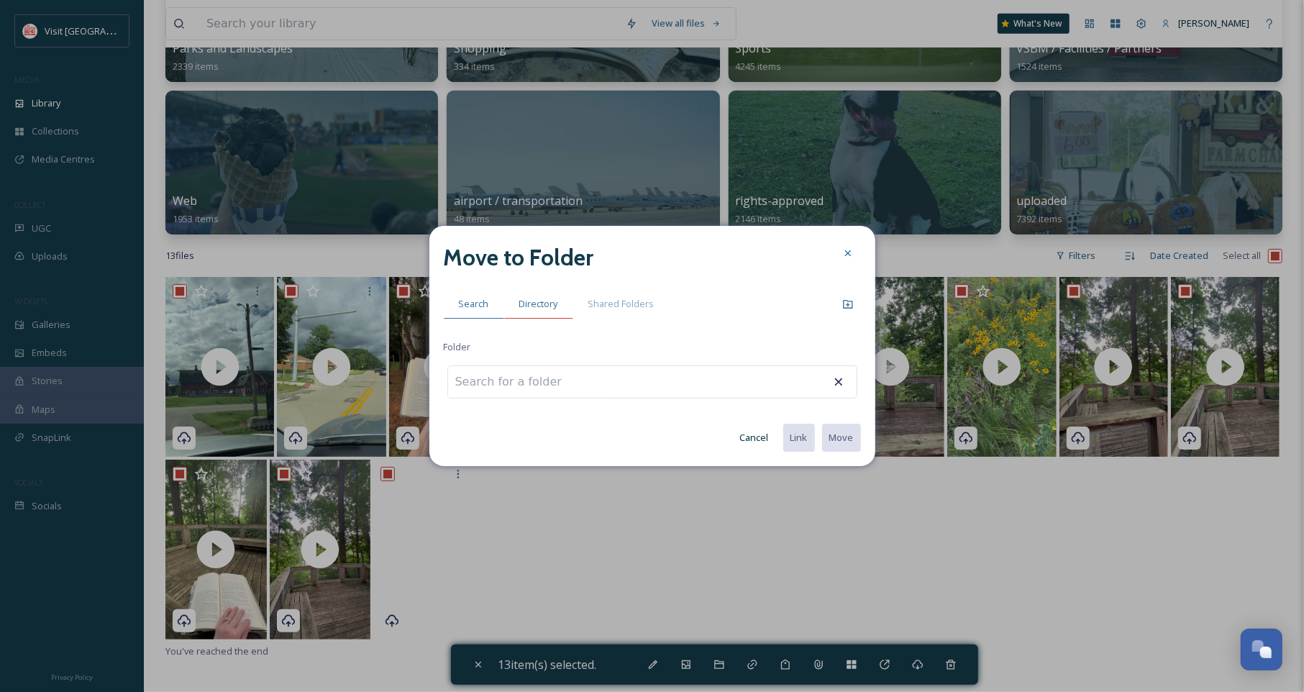
click at [546, 294] on div "Directory" at bounding box center [538, 303] width 69 height 29
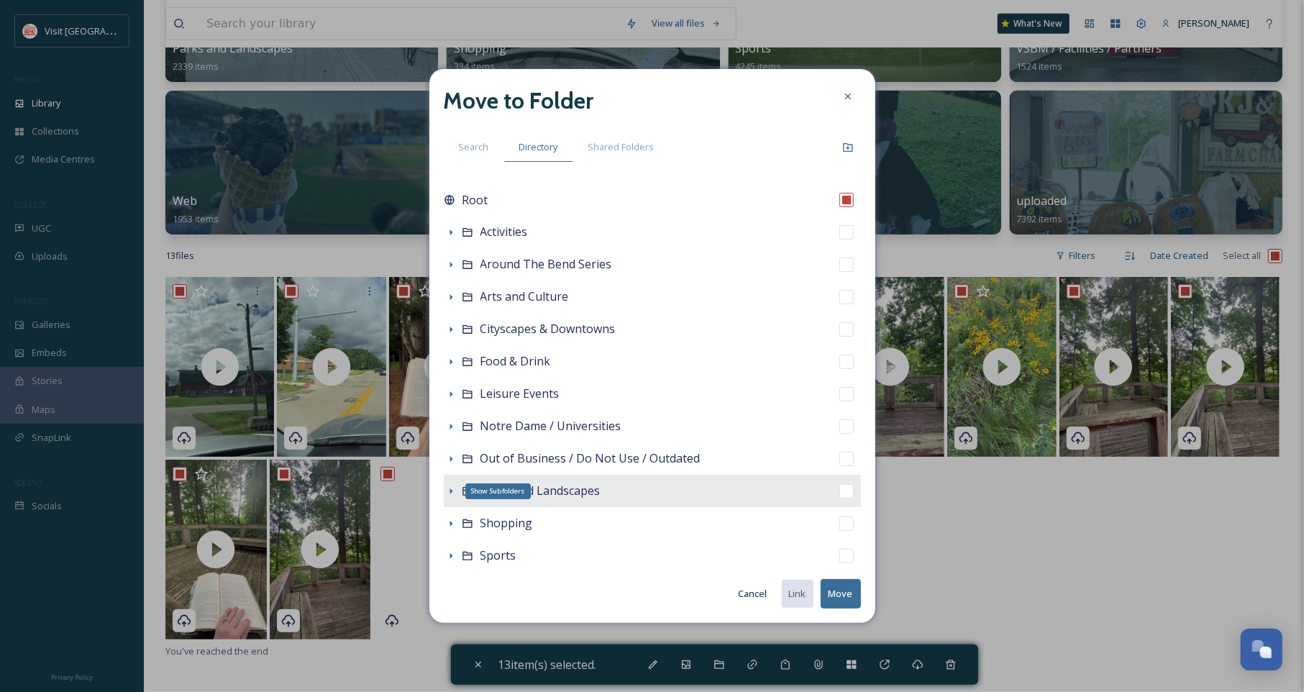
click at [450, 486] on icon at bounding box center [451, 492] width 12 height 12
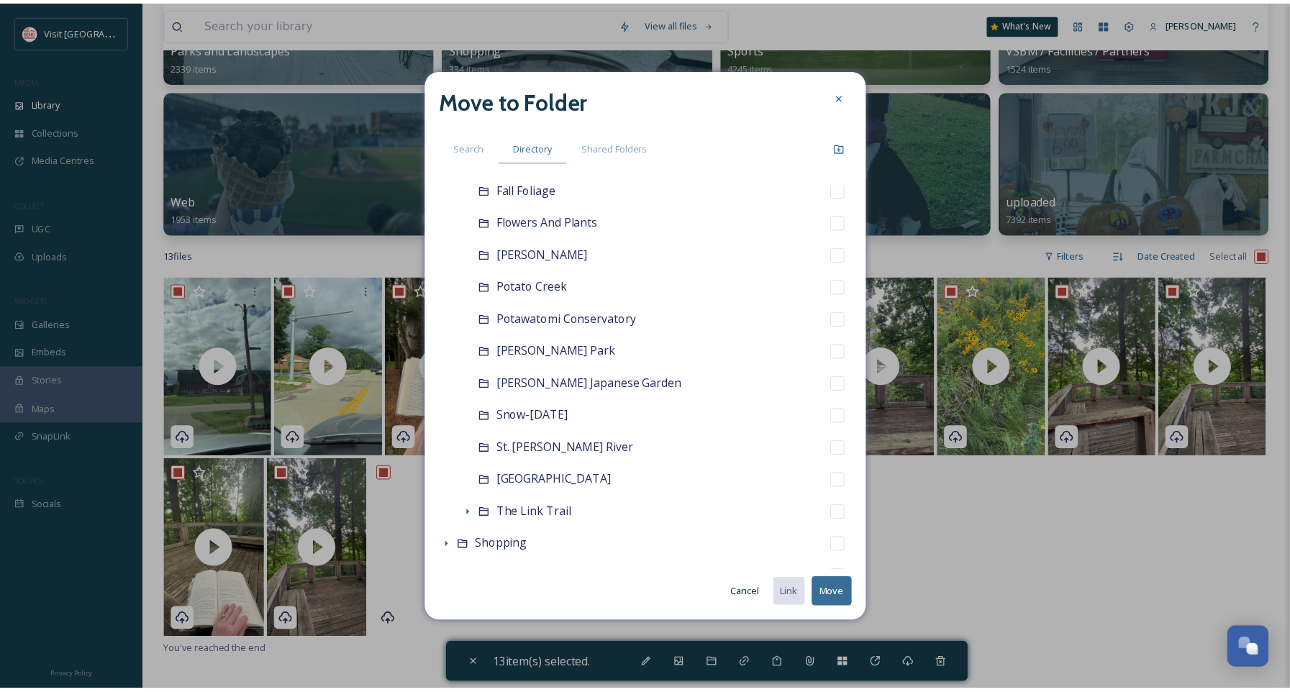
scroll to position [339, 0]
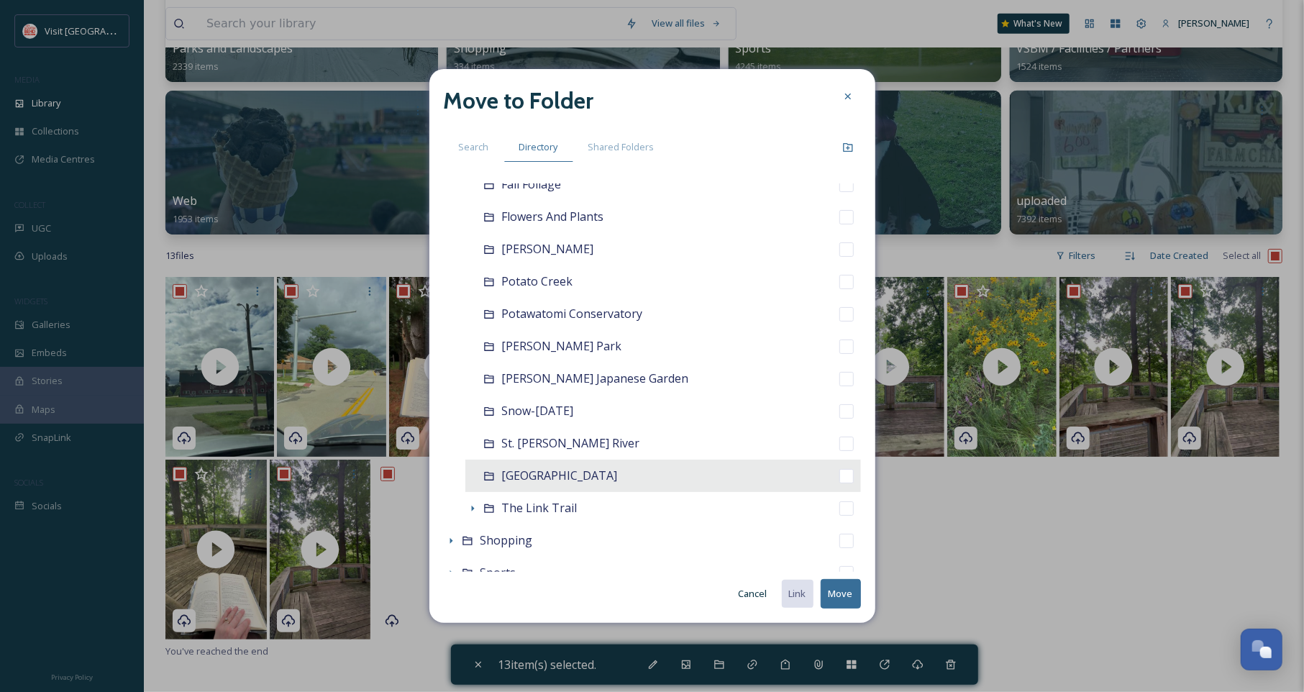
click at [527, 473] on span "[GEOGRAPHIC_DATA]" at bounding box center [560, 476] width 116 height 16
checkbox input "false"
checkbox input "true"
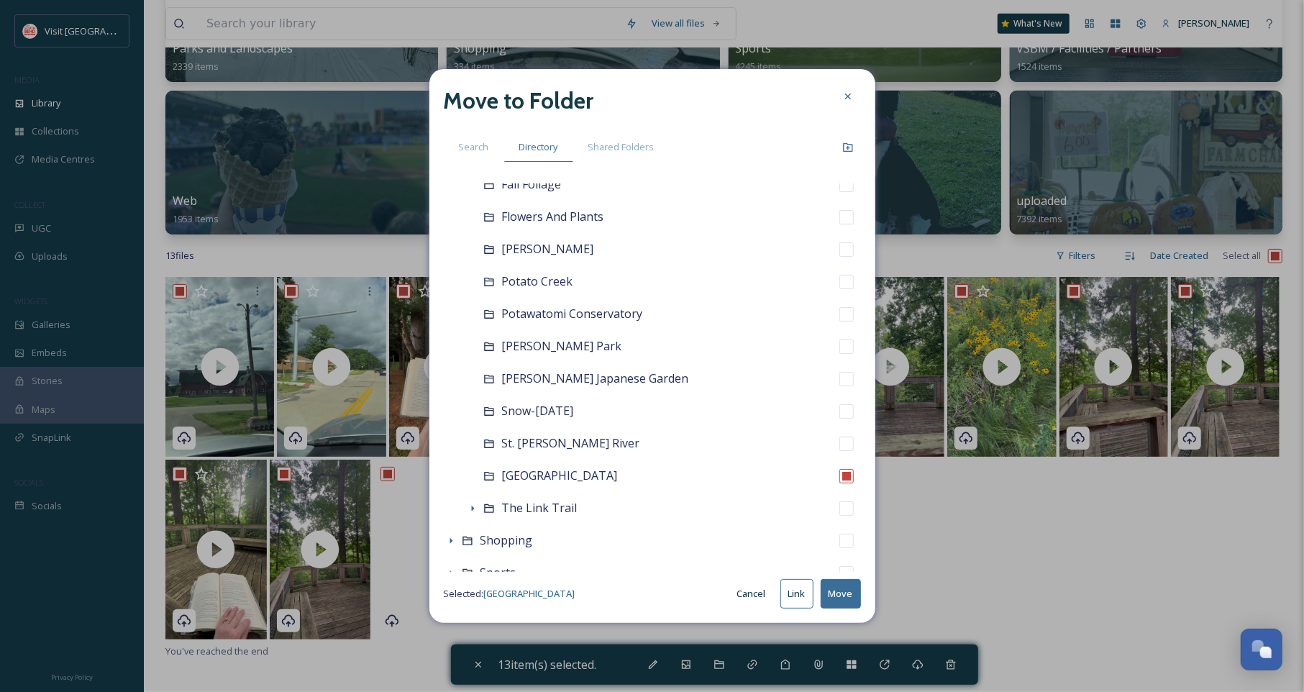
click at [844, 598] on button "Move" at bounding box center [841, 593] width 40 height 29
checkbox input "false"
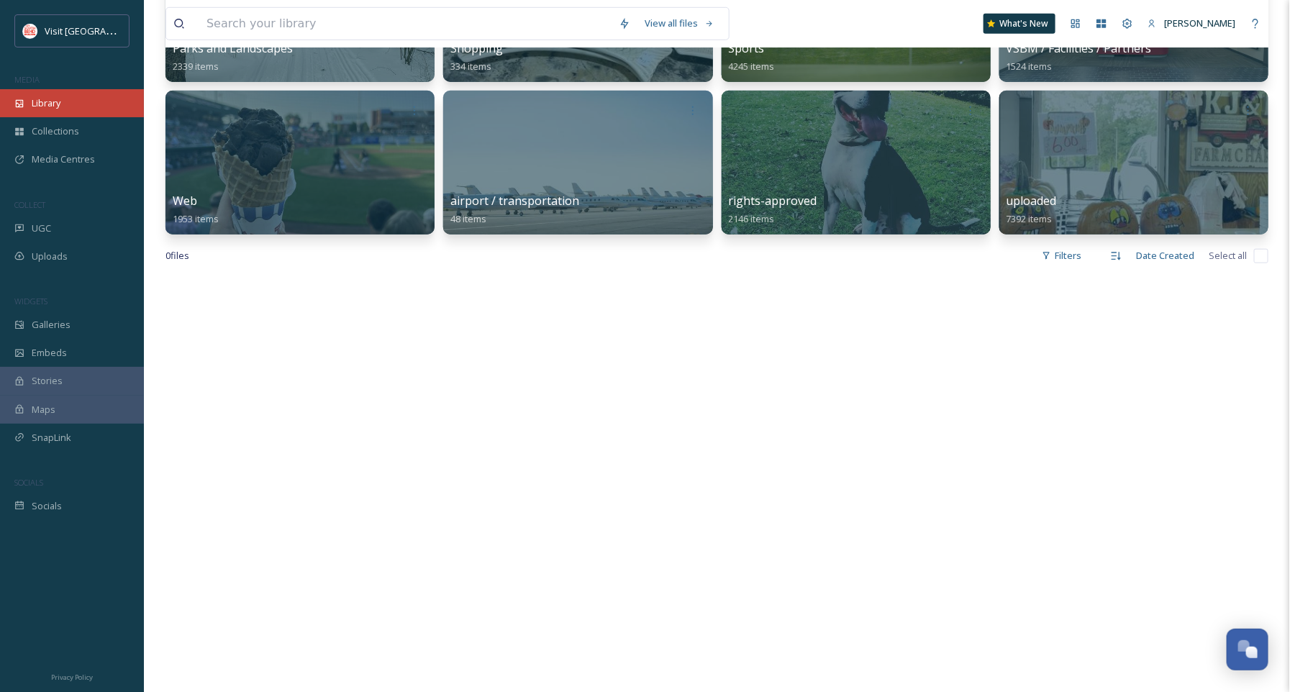
click at [65, 103] on div "Library" at bounding box center [72, 103] width 144 height 28
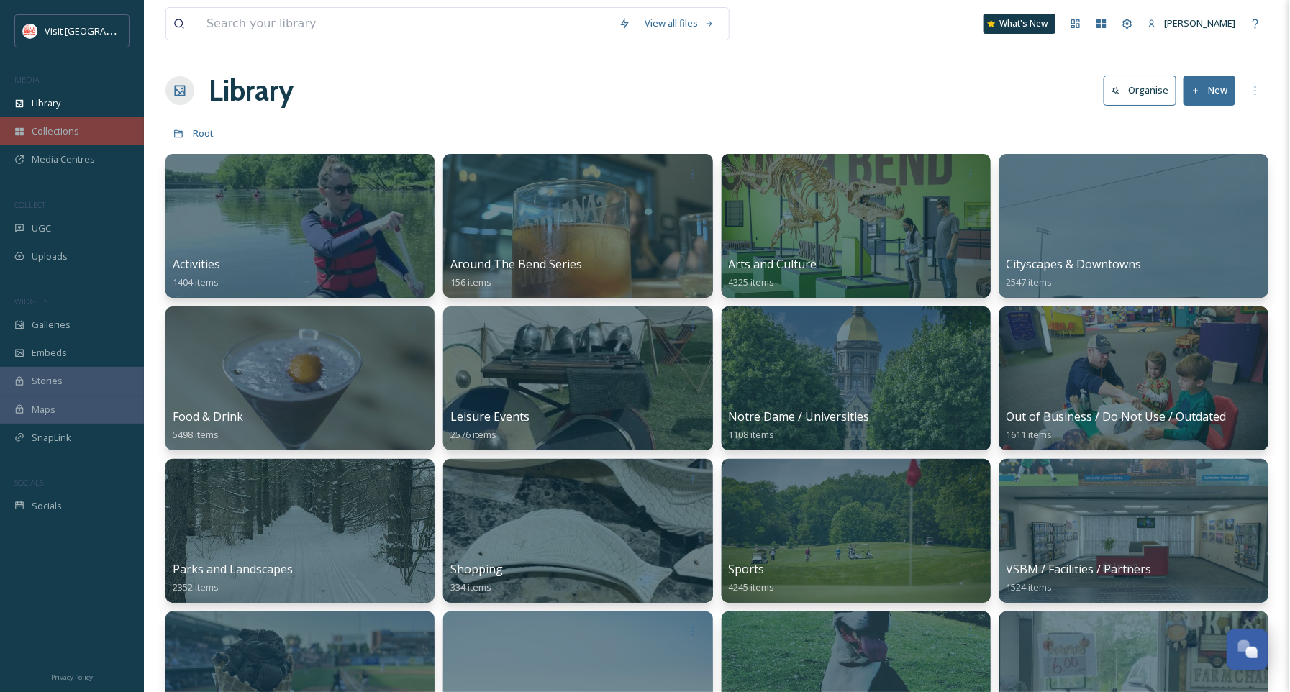
click at [100, 137] on div "Collections" at bounding box center [72, 131] width 144 height 28
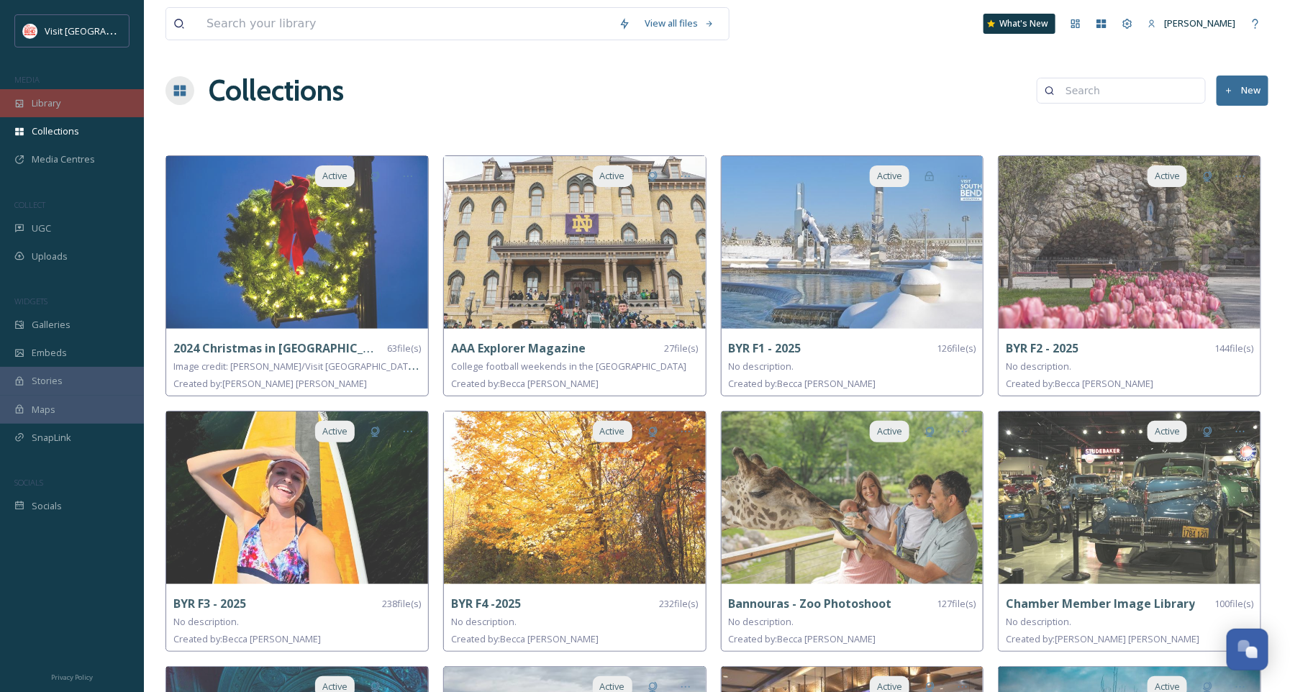
click at [57, 104] on span "Library" at bounding box center [46, 103] width 29 height 14
